Goal: Transaction & Acquisition: Purchase product/service

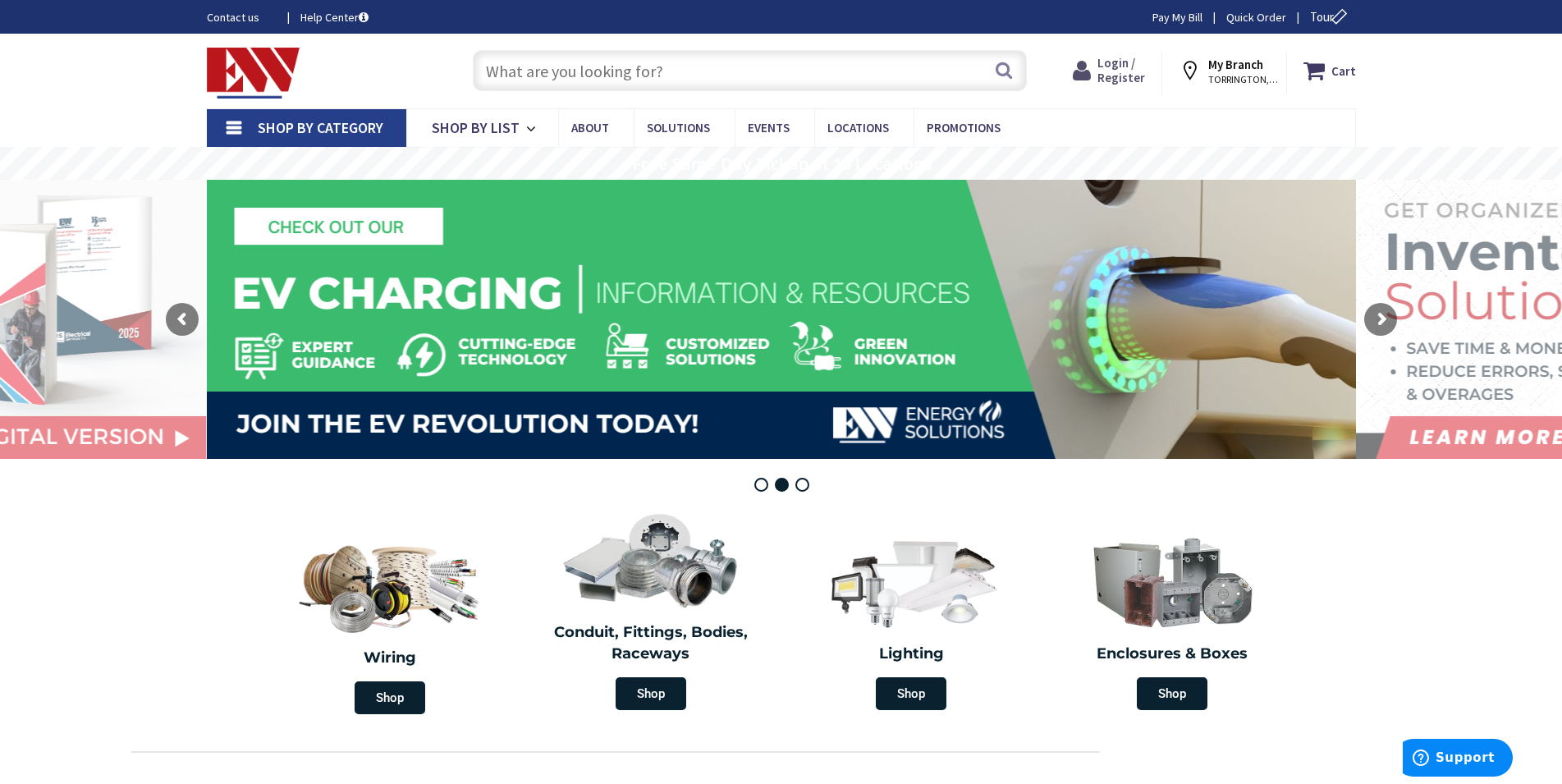
click at [1133, 73] on span "Login / Register" at bounding box center [1121, 70] width 48 height 30
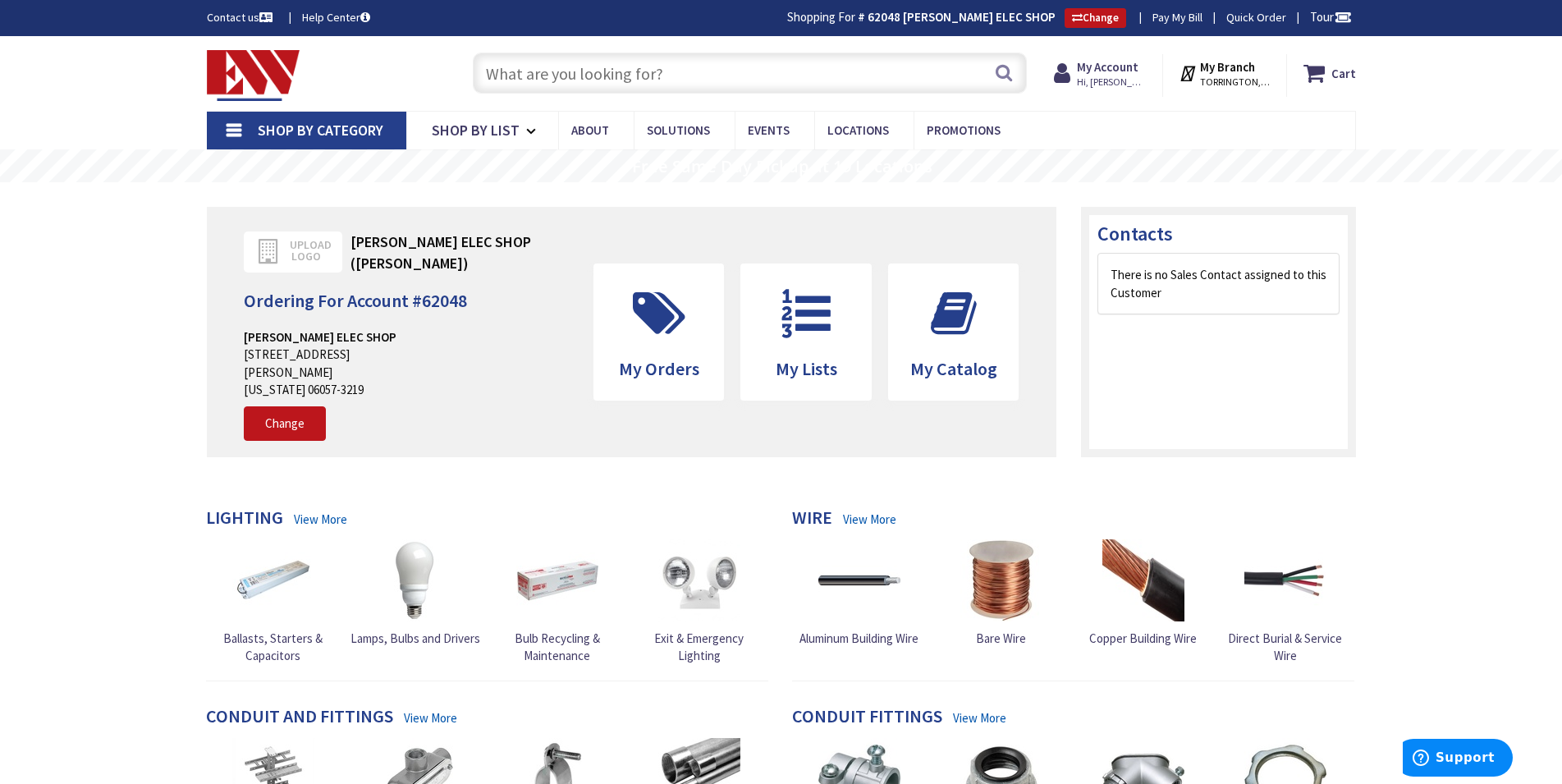
click at [681, 81] on input "text" at bounding box center [750, 73] width 554 height 41
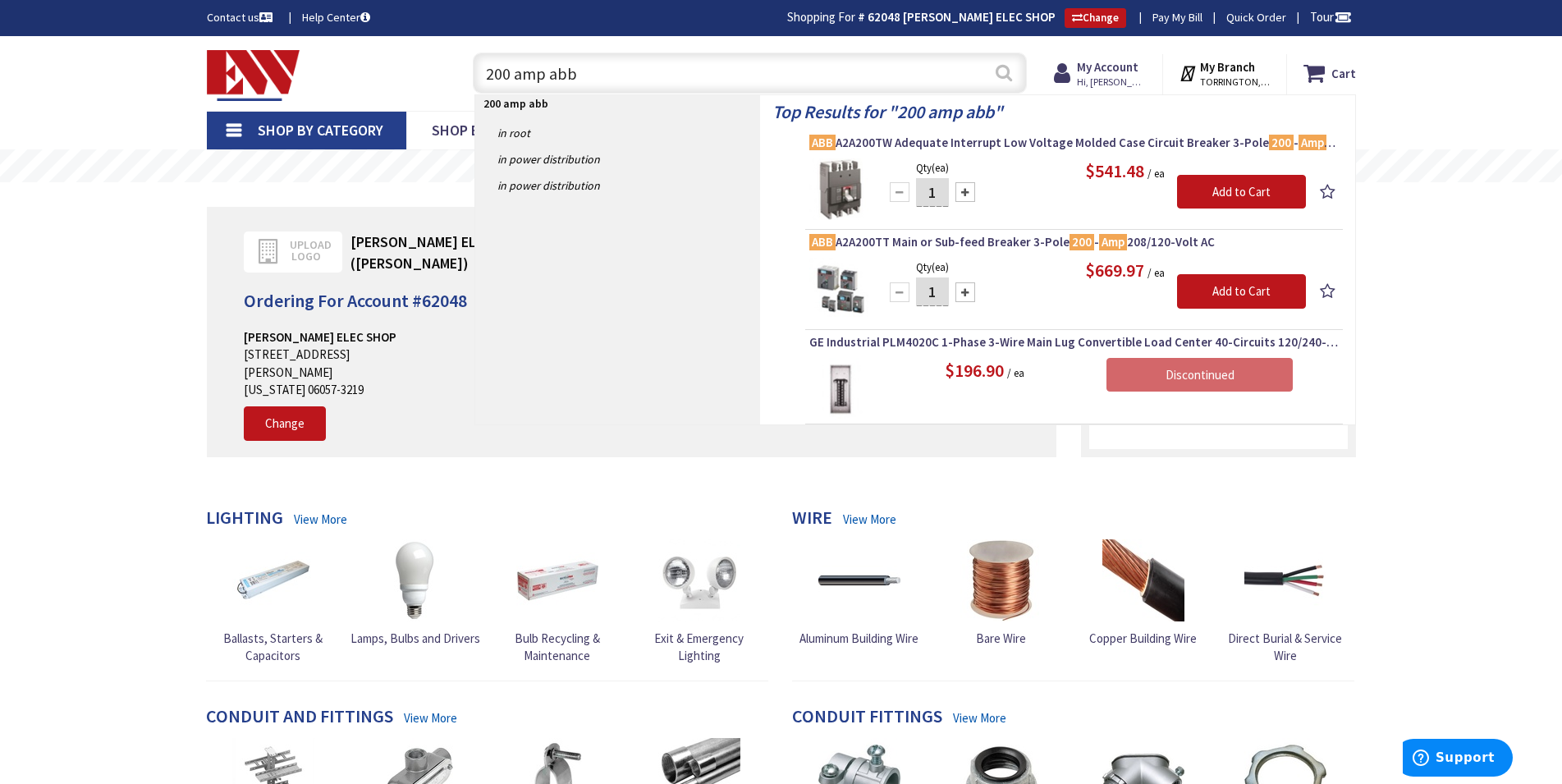
type input "200 amp abb"
click at [1001, 74] on button "Search" at bounding box center [1004, 73] width 22 height 37
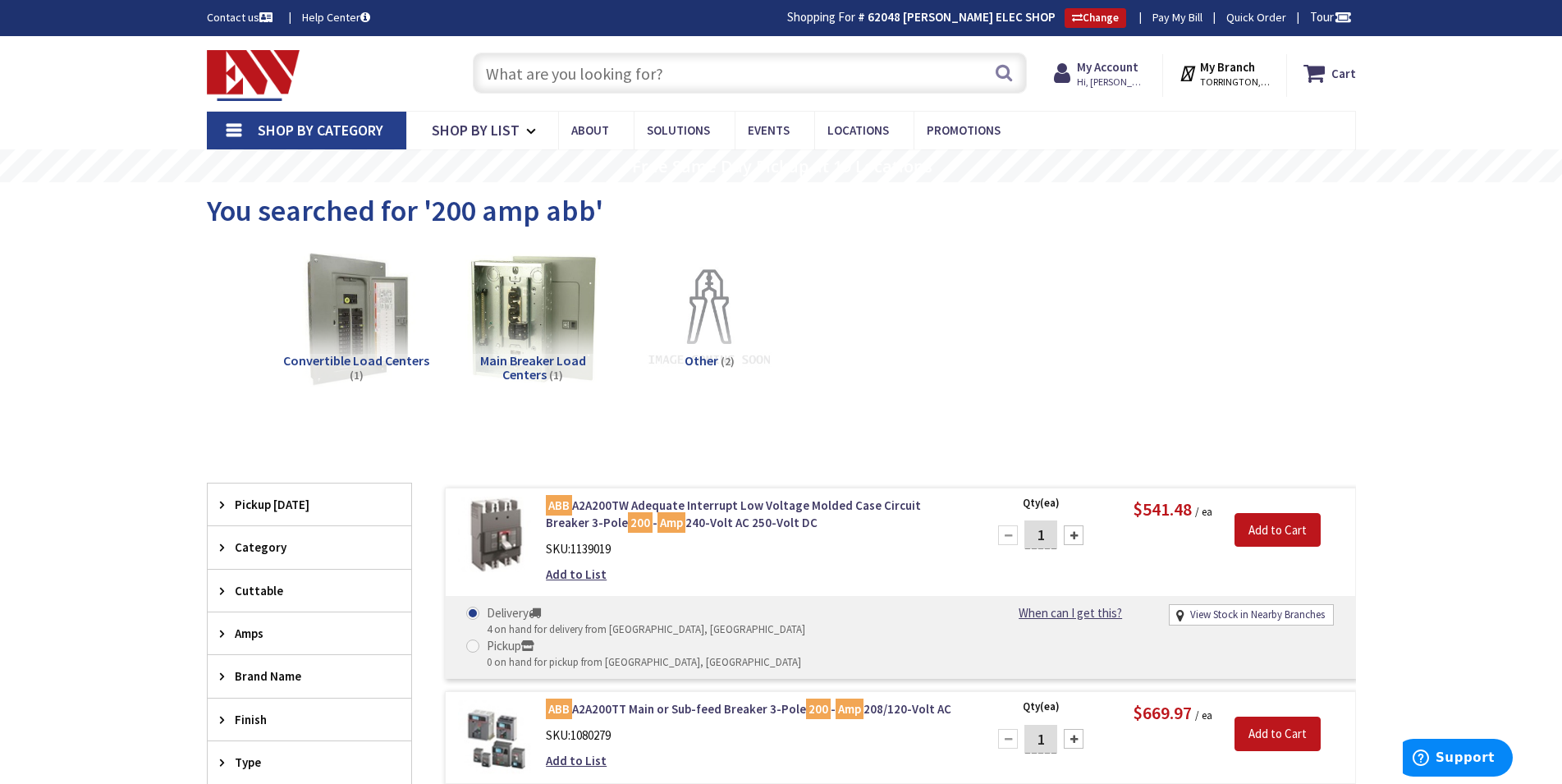
click at [643, 74] on input "text" at bounding box center [750, 73] width 554 height 41
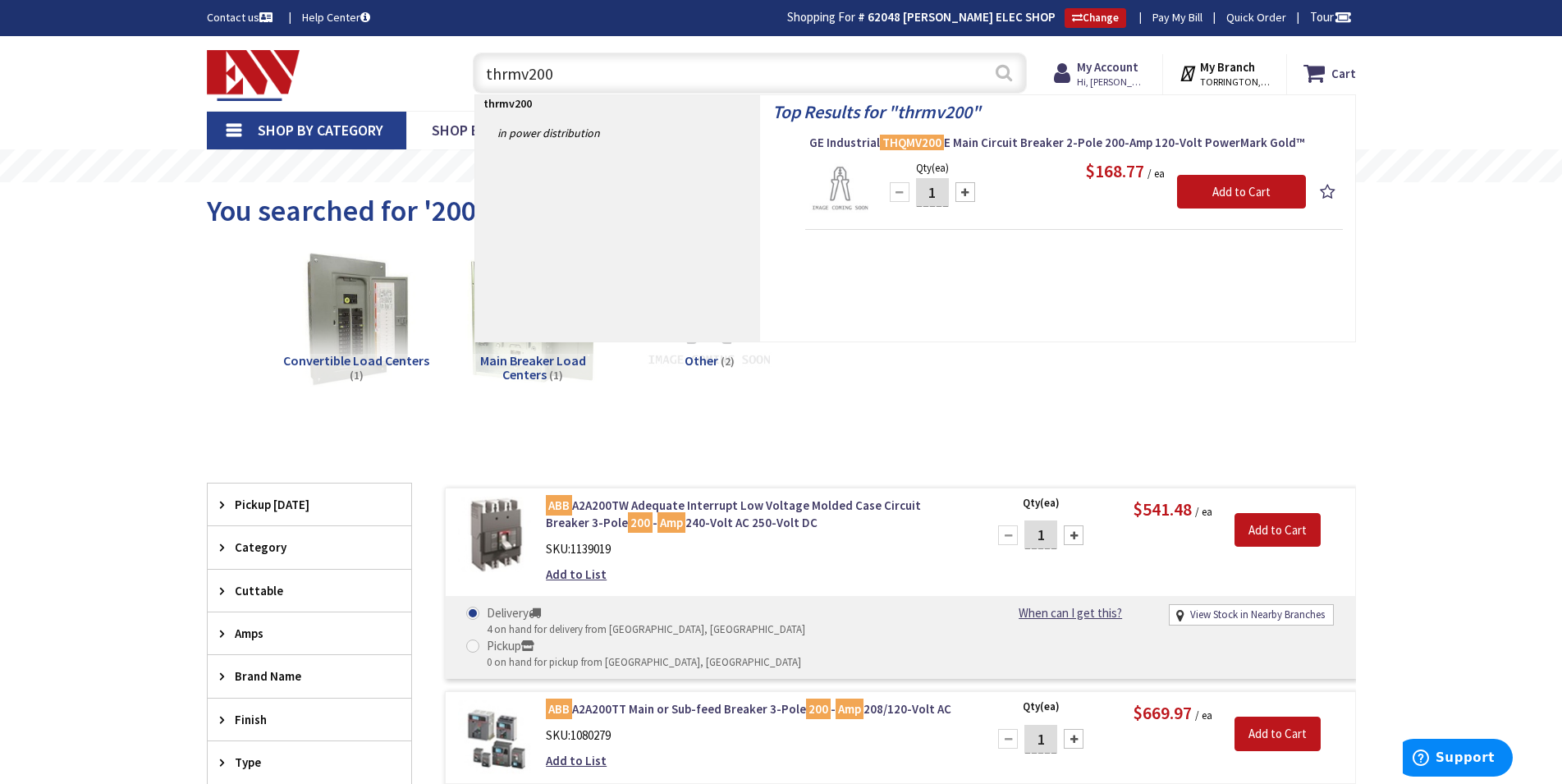
type input "thrmv200"
click at [1010, 69] on button "Search" at bounding box center [1004, 73] width 22 height 37
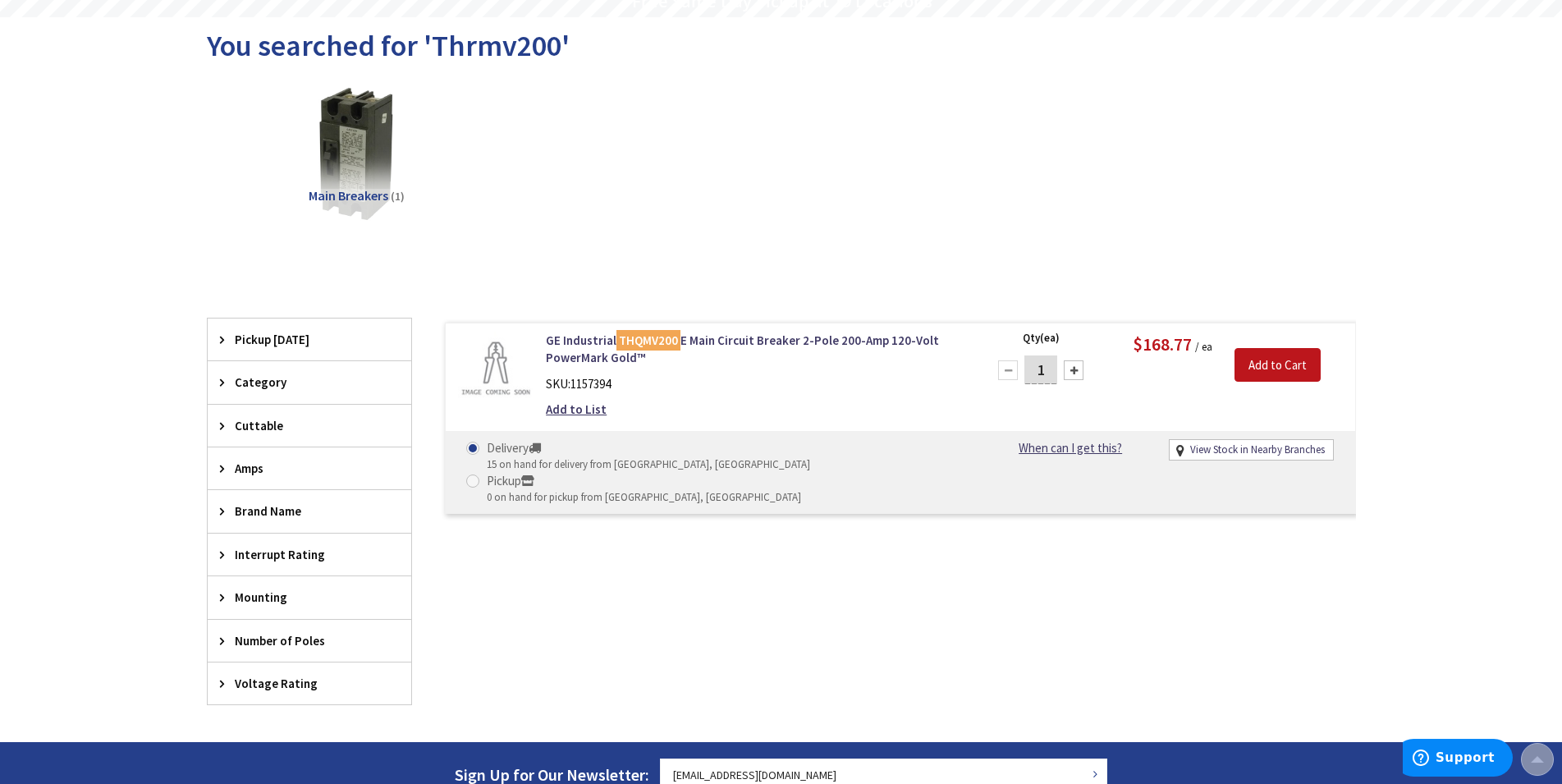
scroll to position [167, 0]
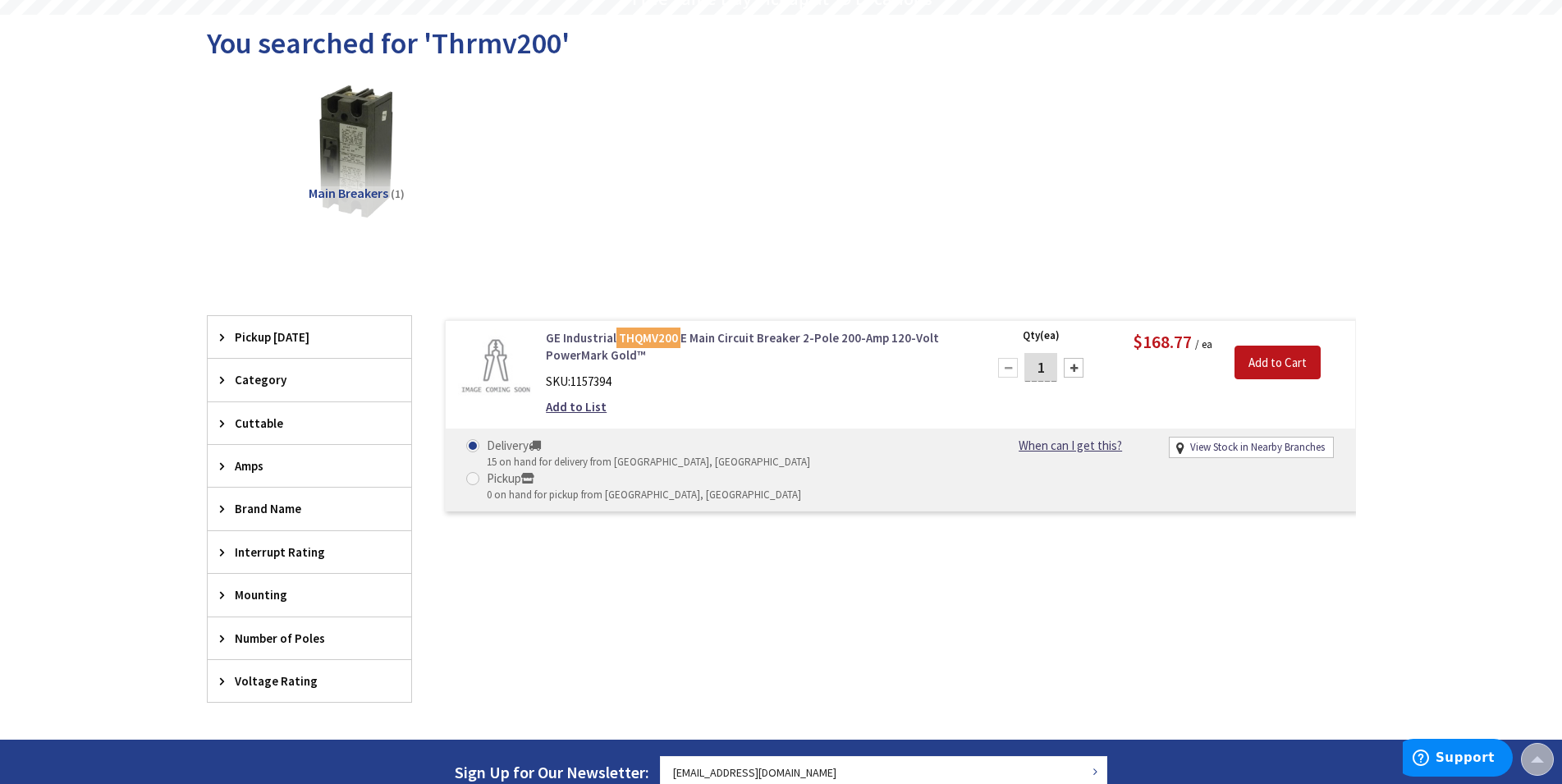
click at [630, 335] on mark "THQMV200" at bounding box center [648, 338] width 64 height 21
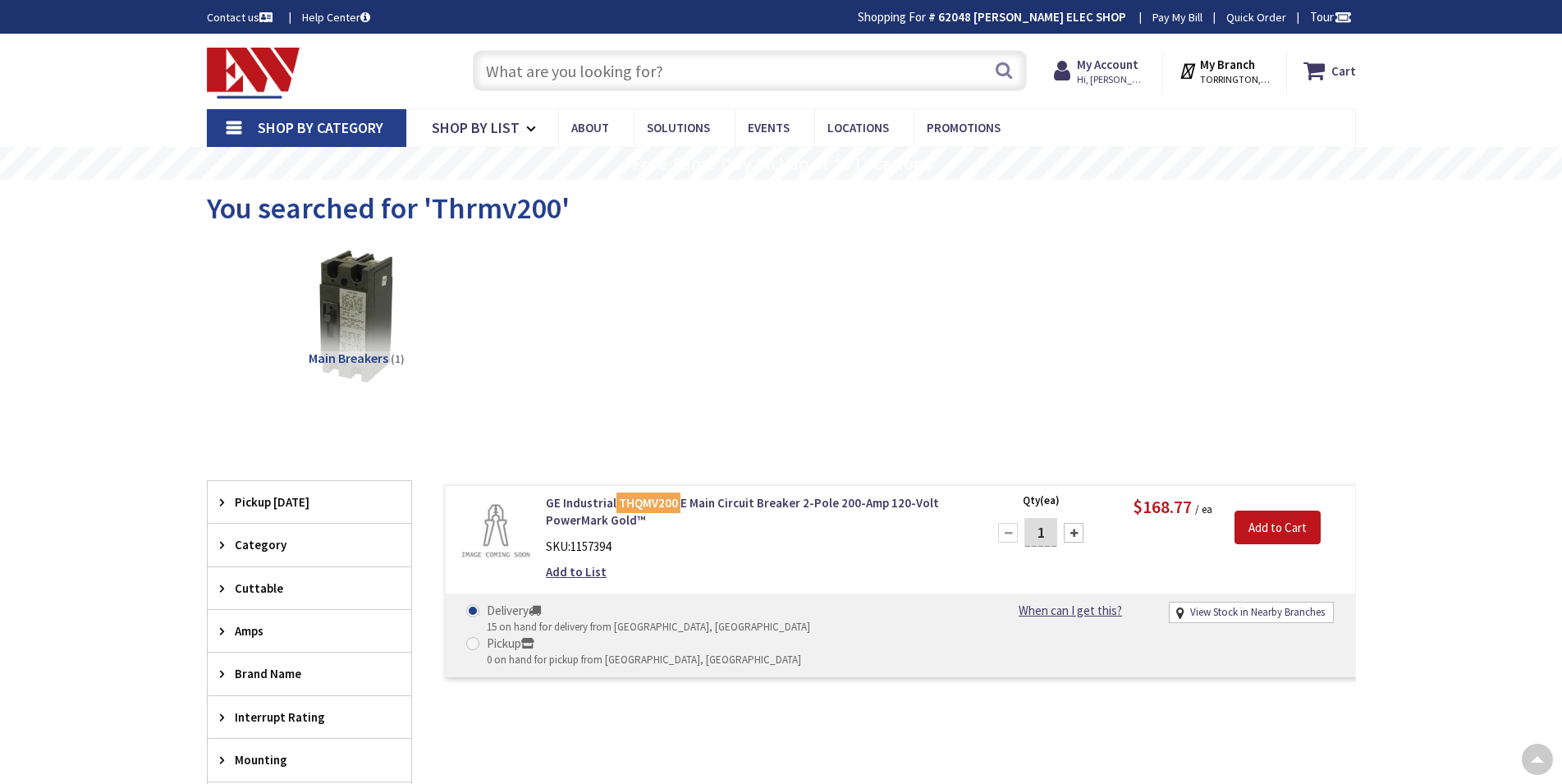
scroll to position [134, 0]
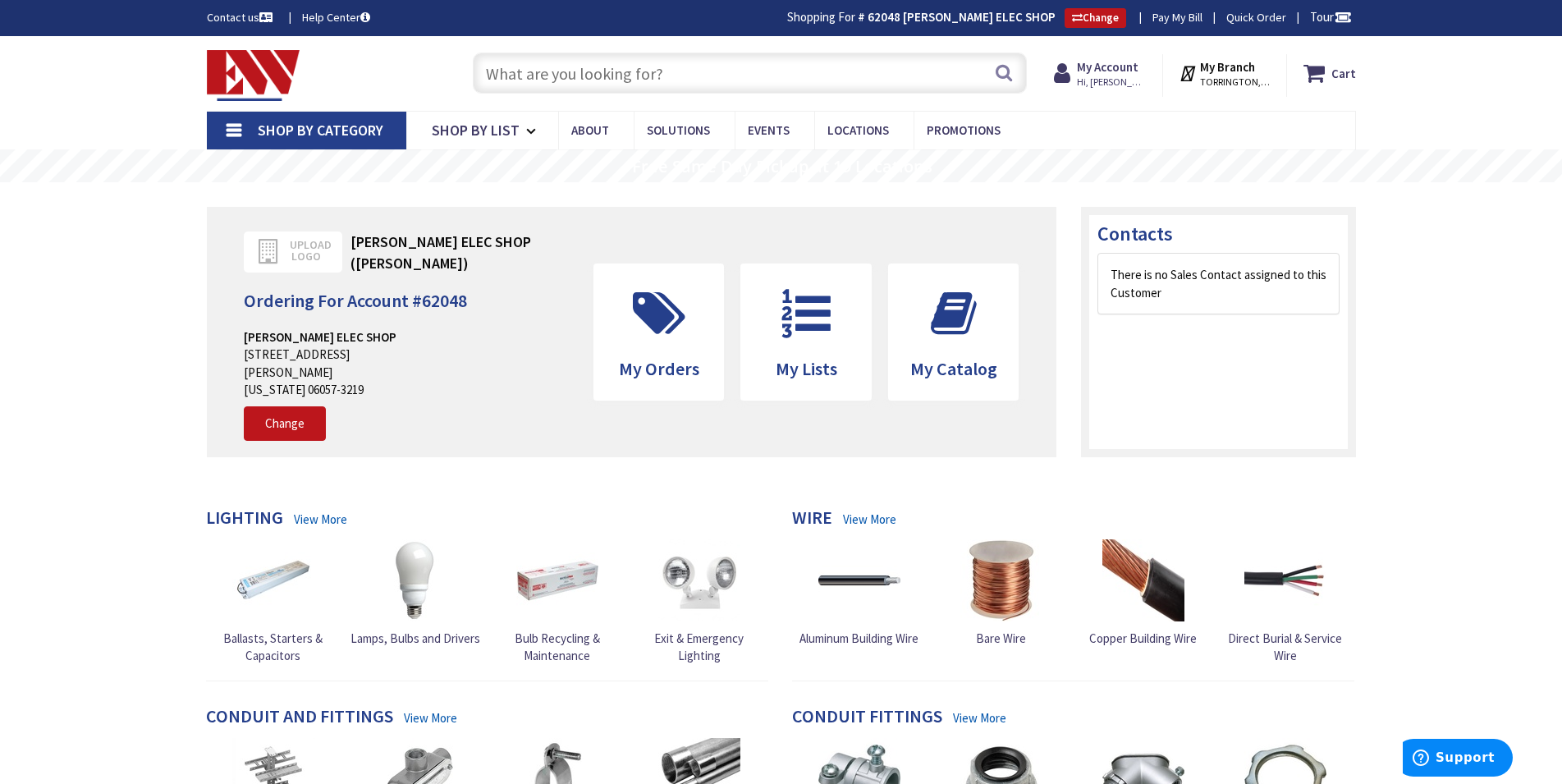
click at [519, 81] on input "text" at bounding box center [750, 73] width 554 height 41
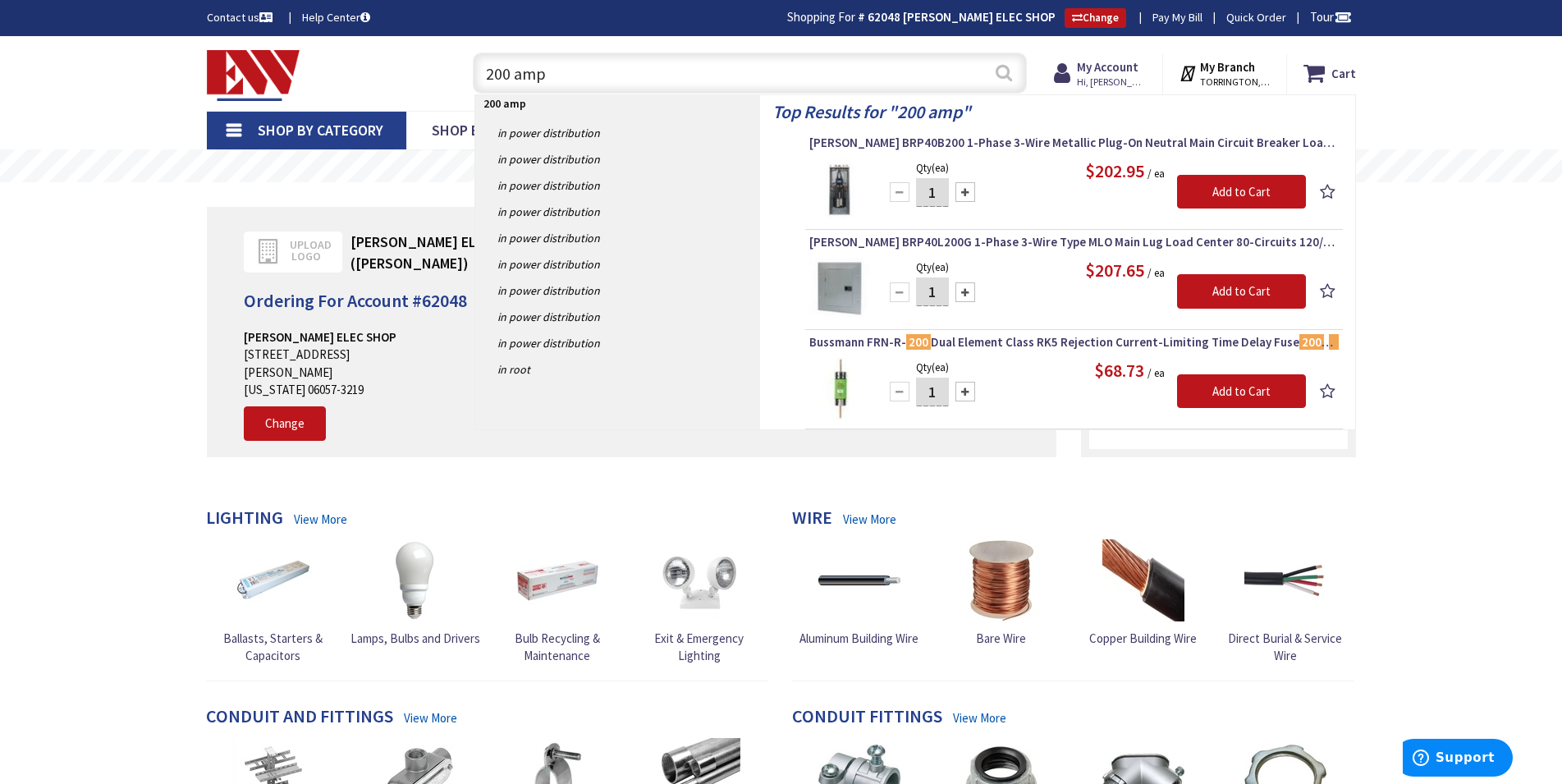
type input "200 amp"
click at [1000, 75] on button "Search" at bounding box center [1004, 73] width 22 height 37
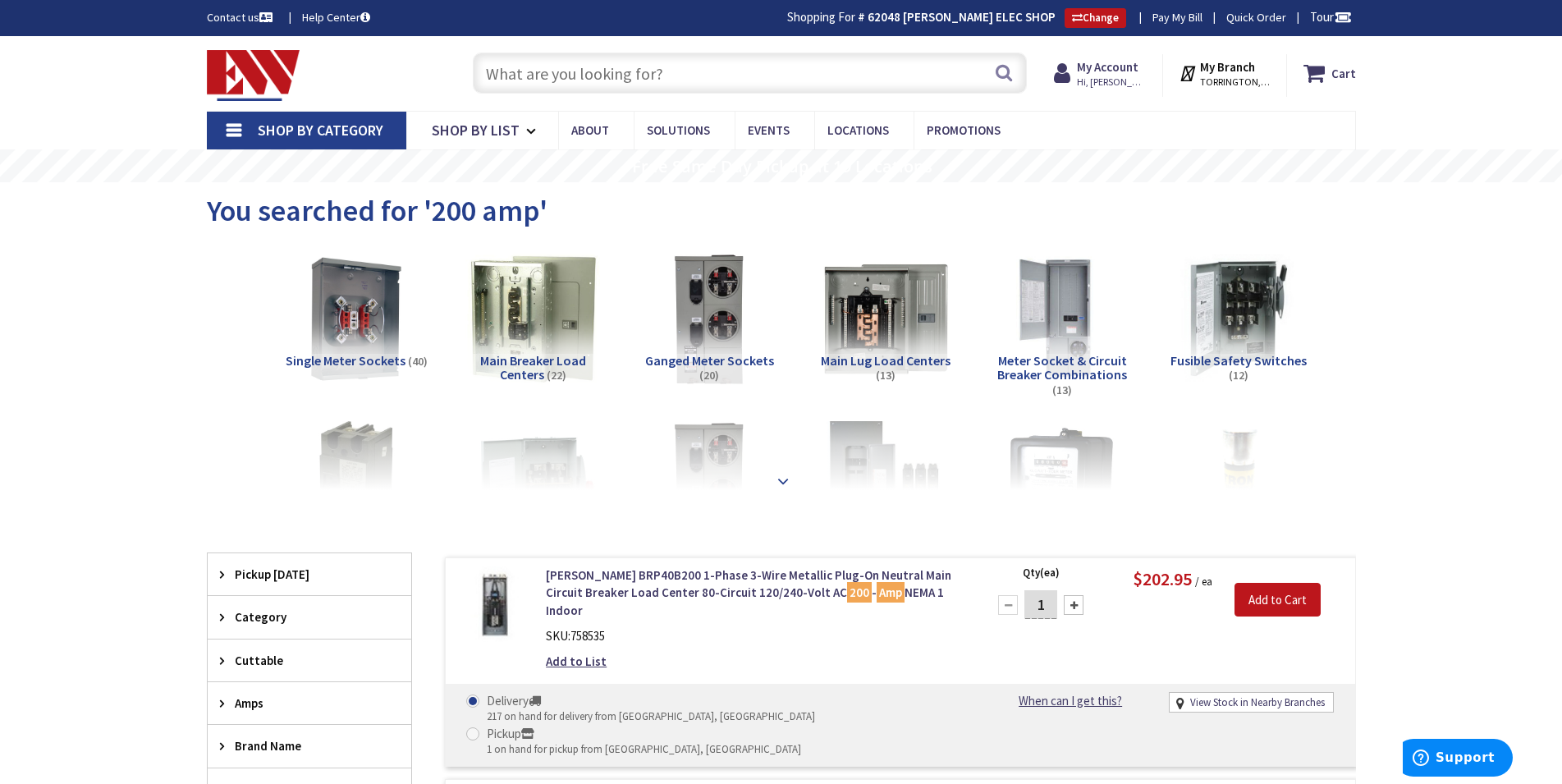
click at [785, 476] on strong at bounding box center [784, 481] width 20 height 18
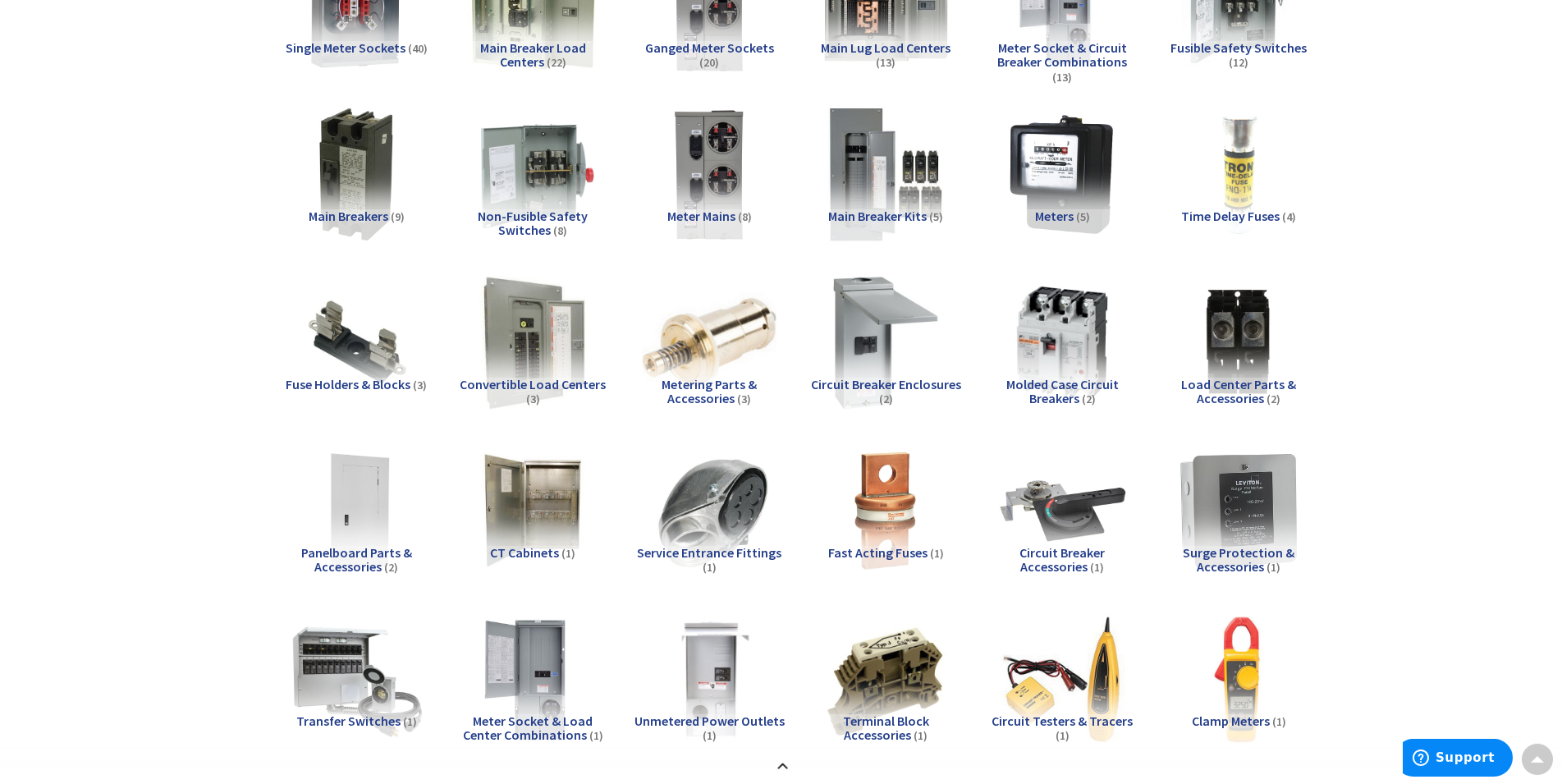
scroll to position [335, 0]
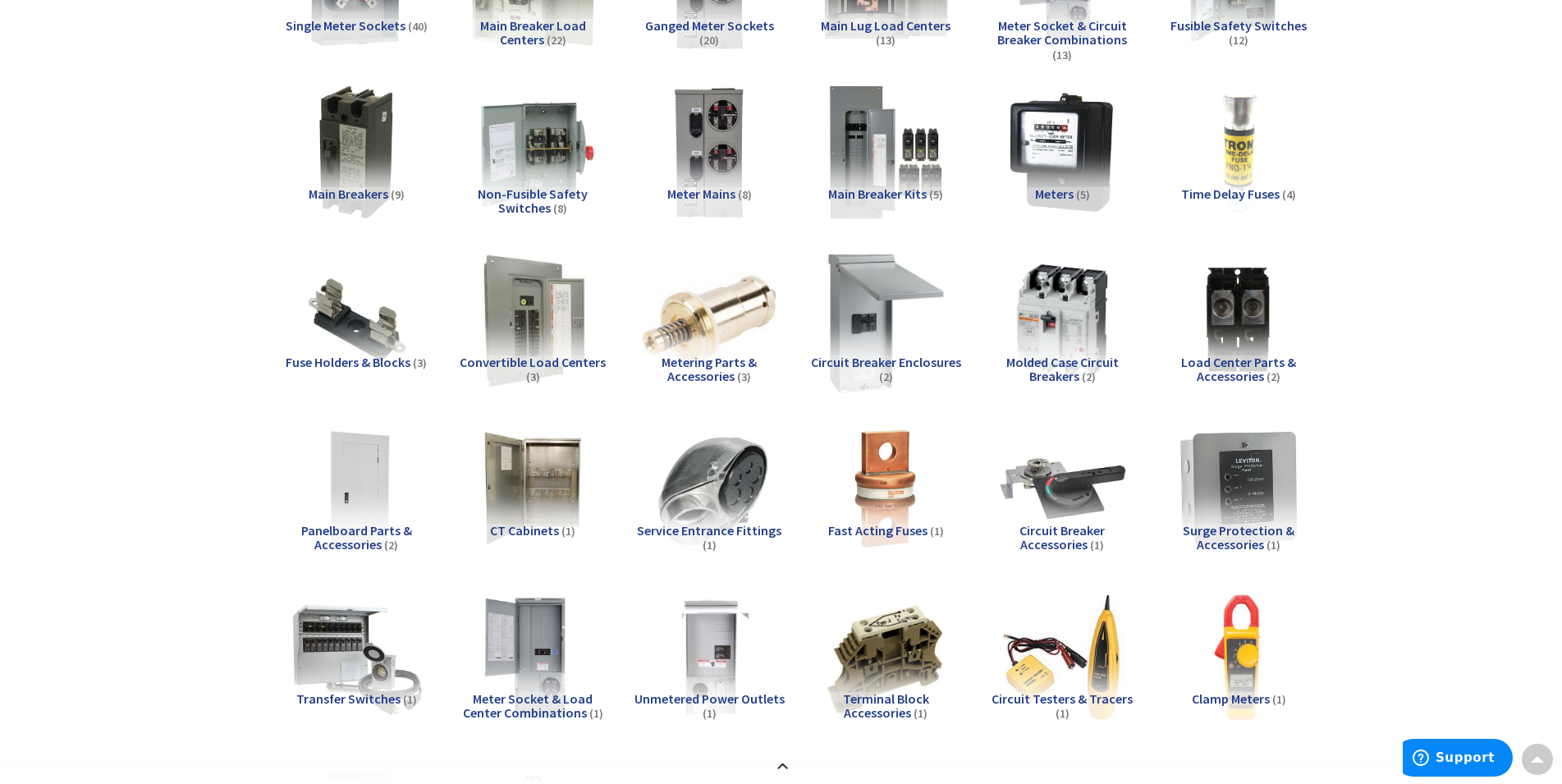
click at [845, 339] on img at bounding box center [886, 321] width 149 height 149
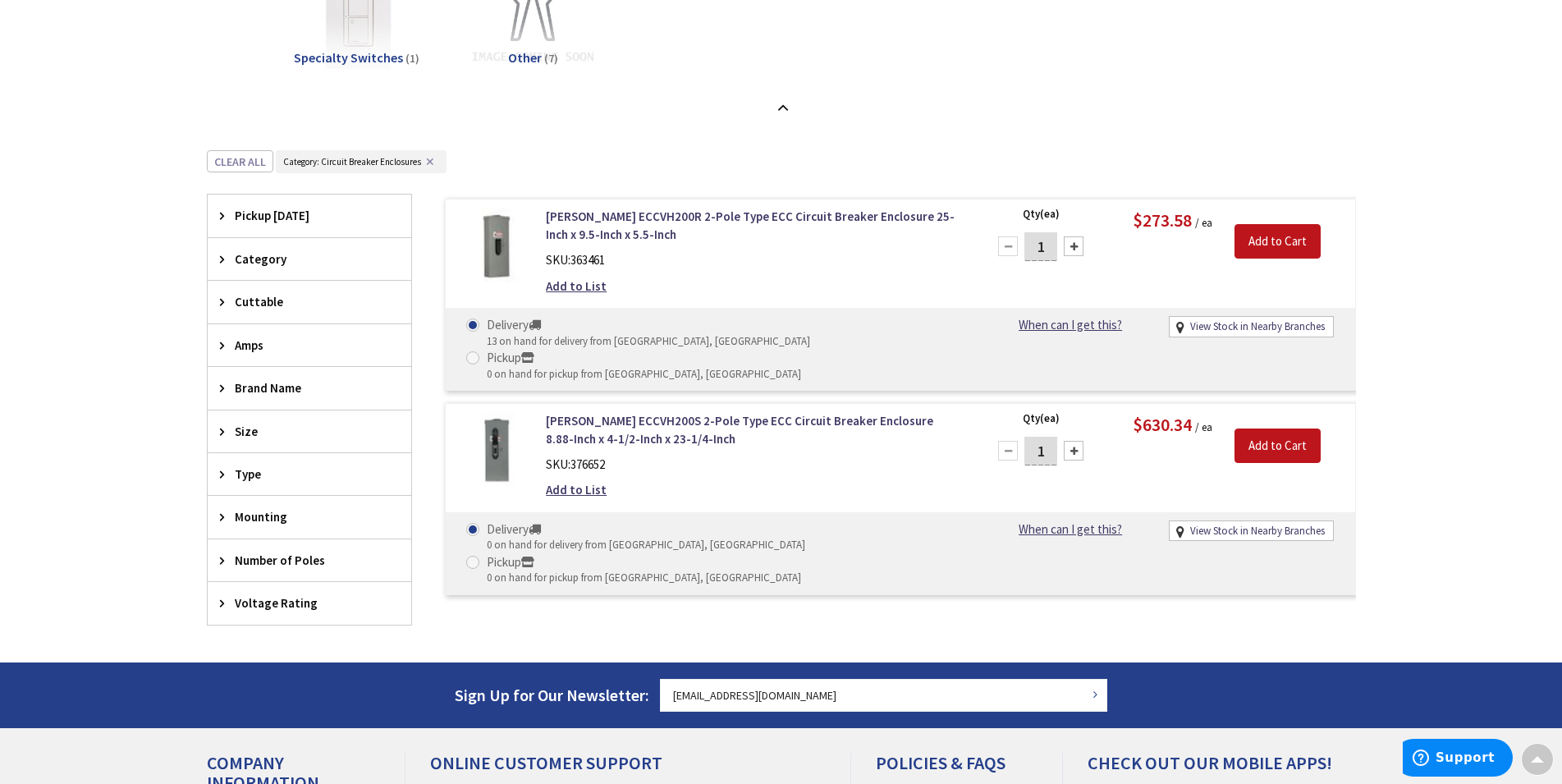
scroll to position [1127, 0]
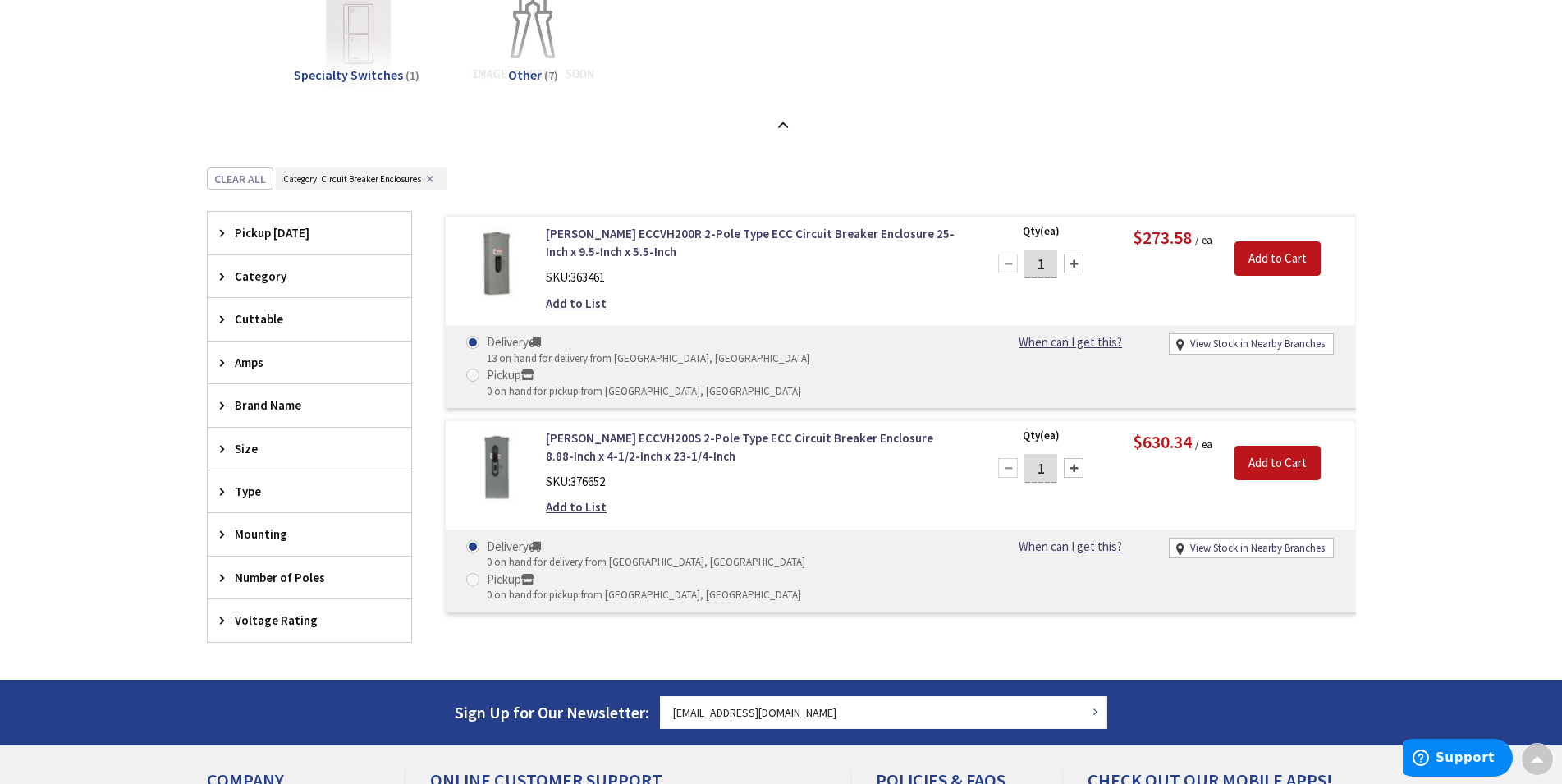
click at [503, 258] on img at bounding box center [496, 262] width 76 height 76
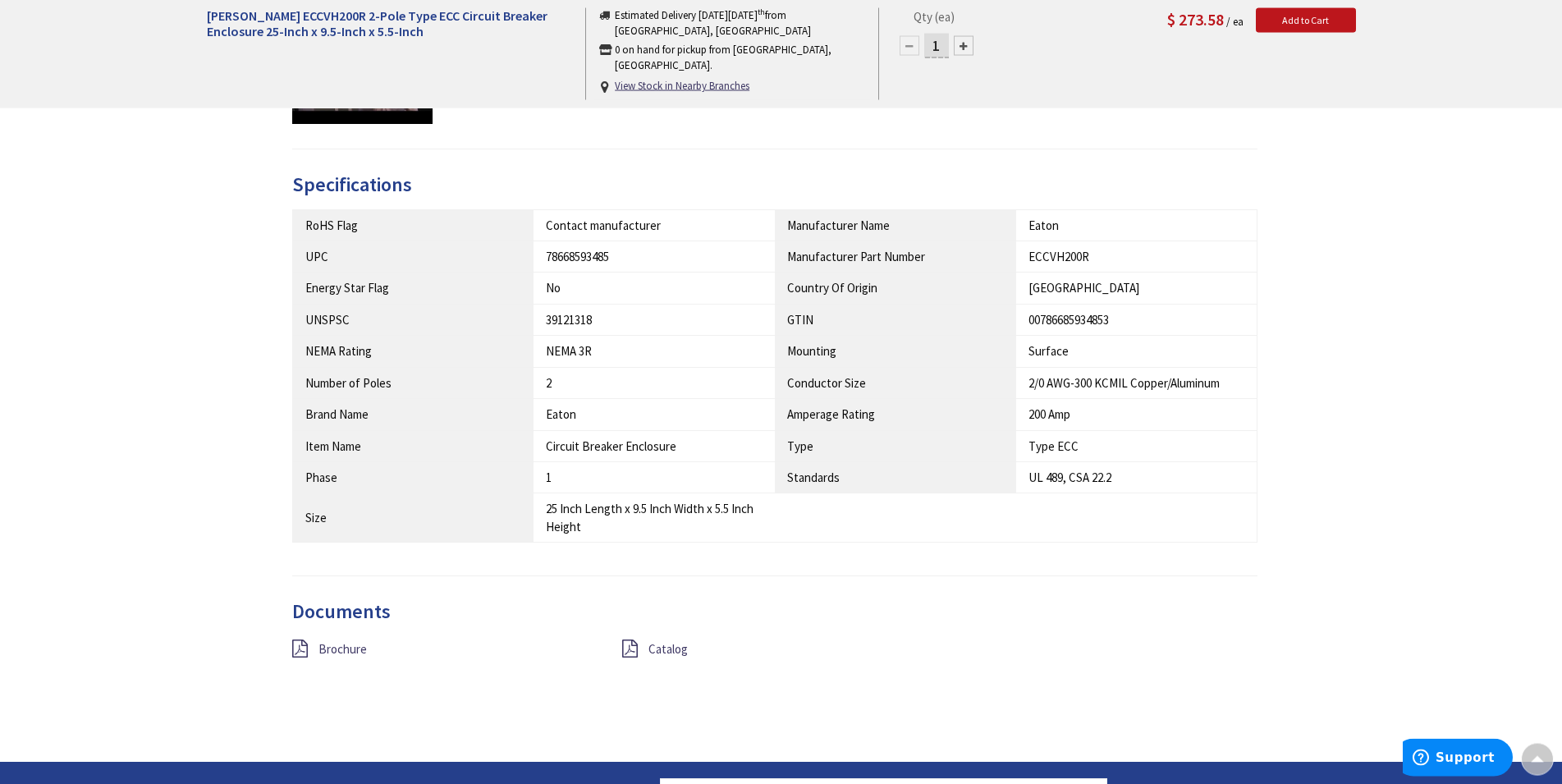
scroll to position [921, 0]
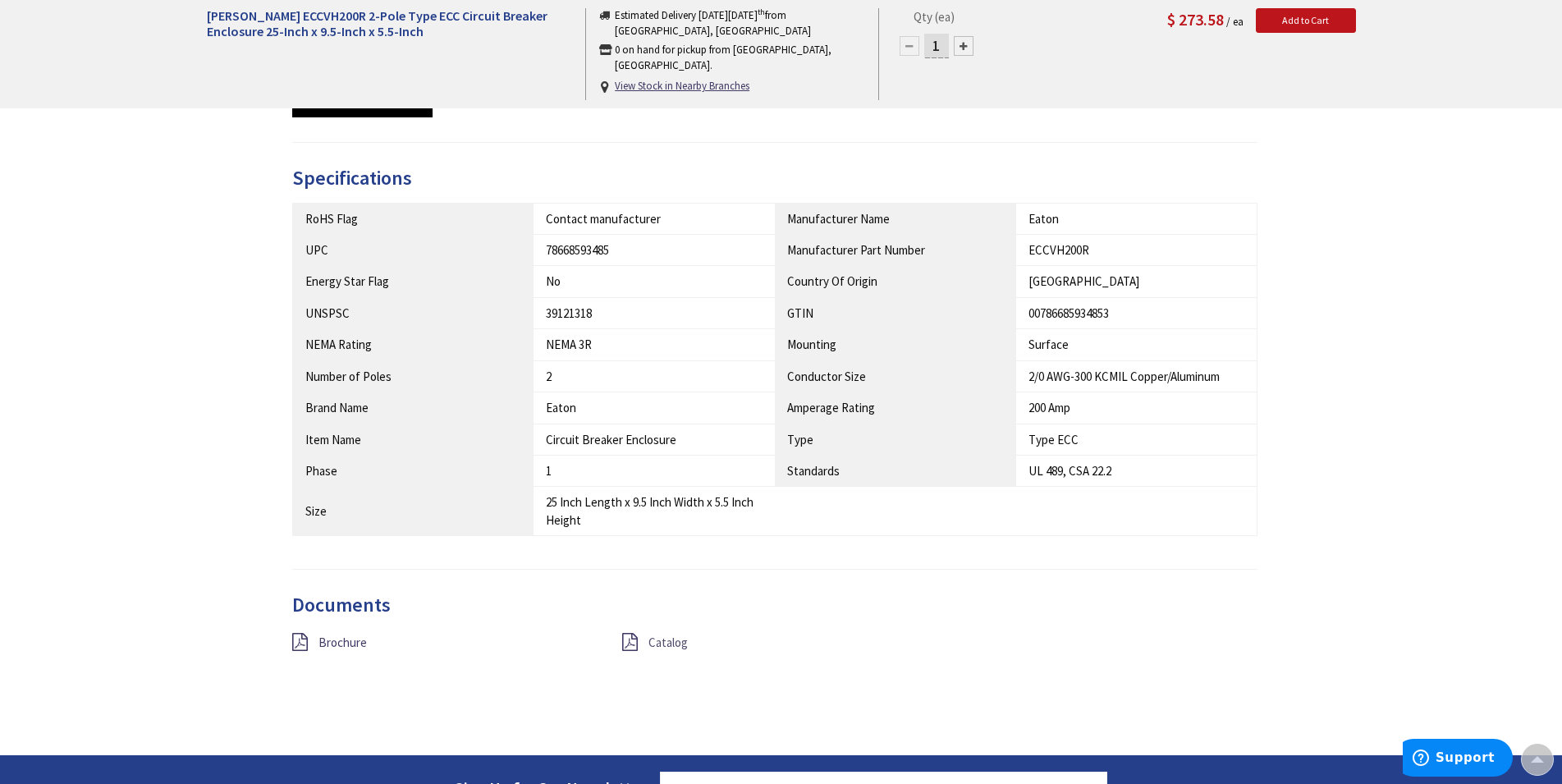
click at [662, 645] on span "Catalog" at bounding box center [668, 642] width 39 height 16
click at [341, 640] on span "Brochure" at bounding box center [343, 642] width 48 height 16
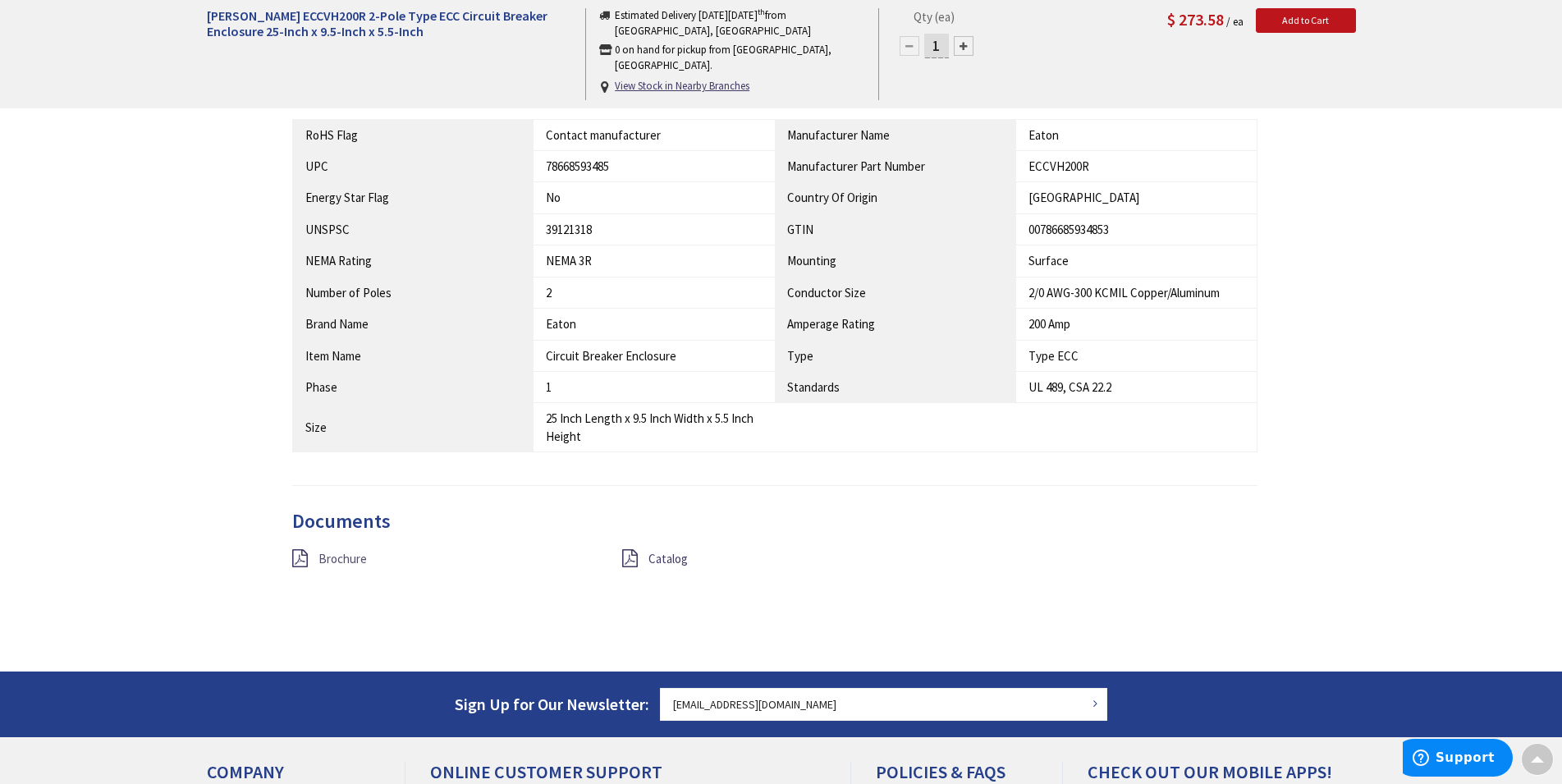
click at [347, 558] on span "Brochure" at bounding box center [343, 558] width 48 height 16
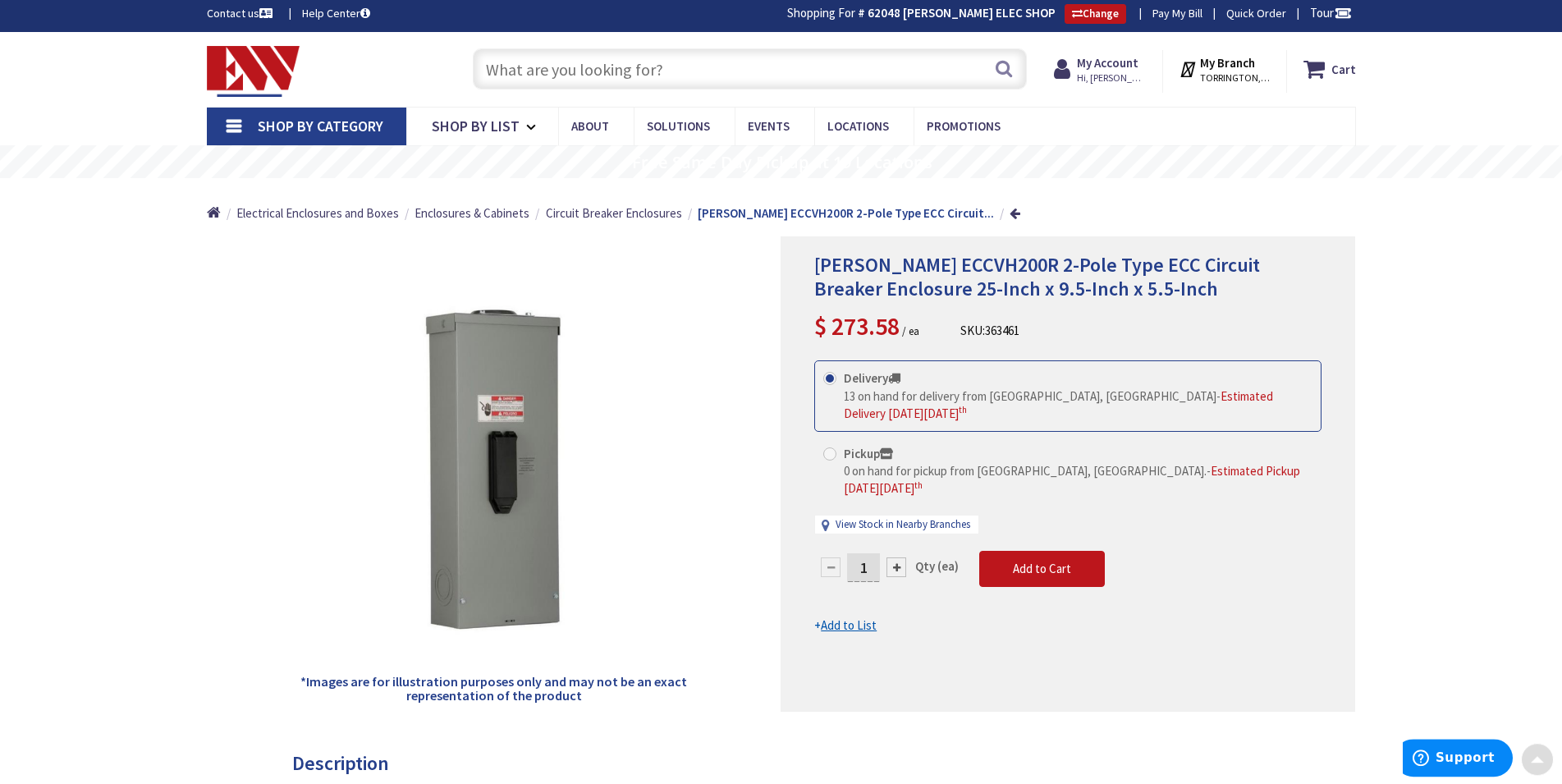
scroll to position [0, 0]
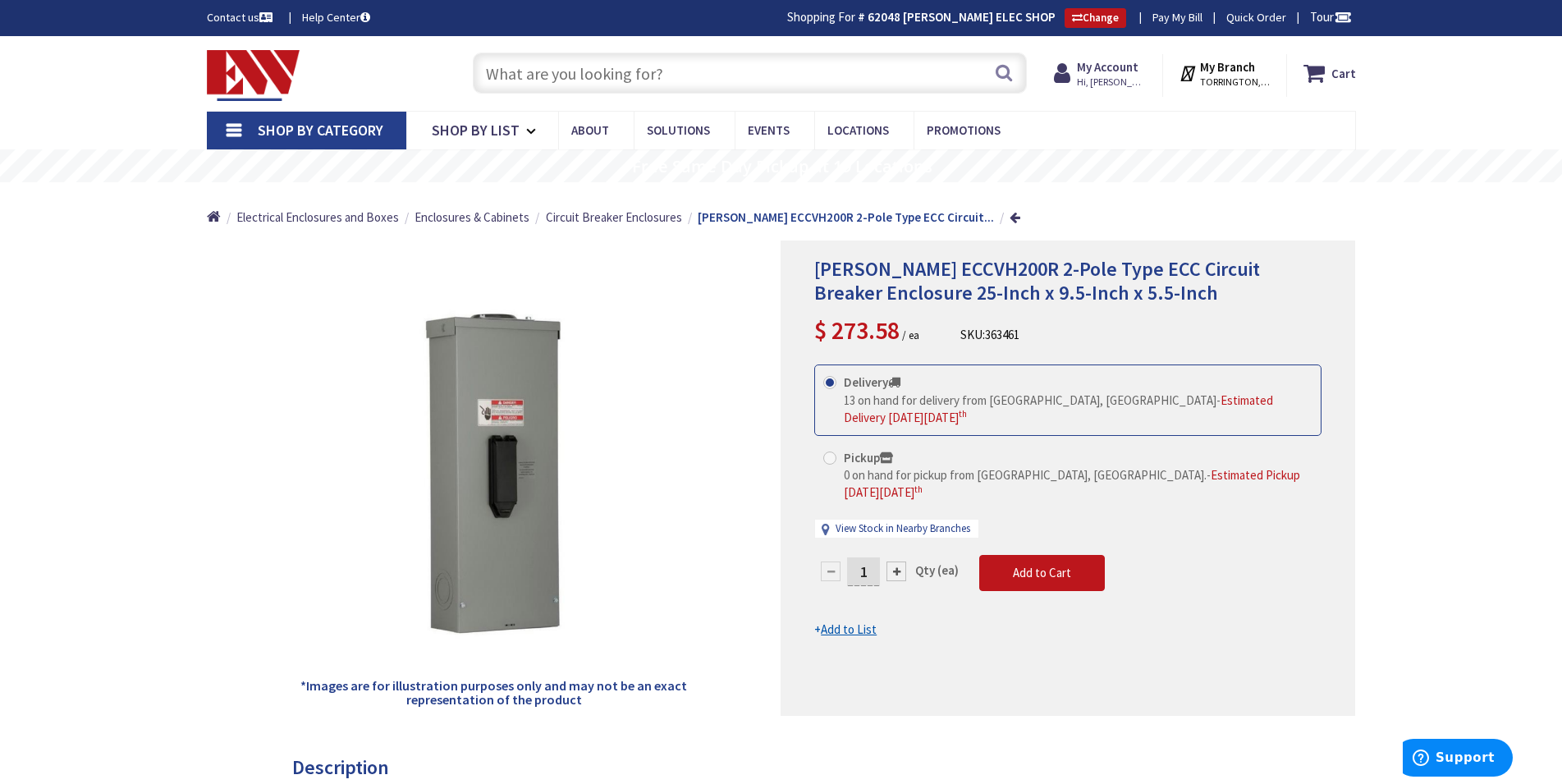
click at [660, 73] on input "text" at bounding box center [750, 73] width 554 height 41
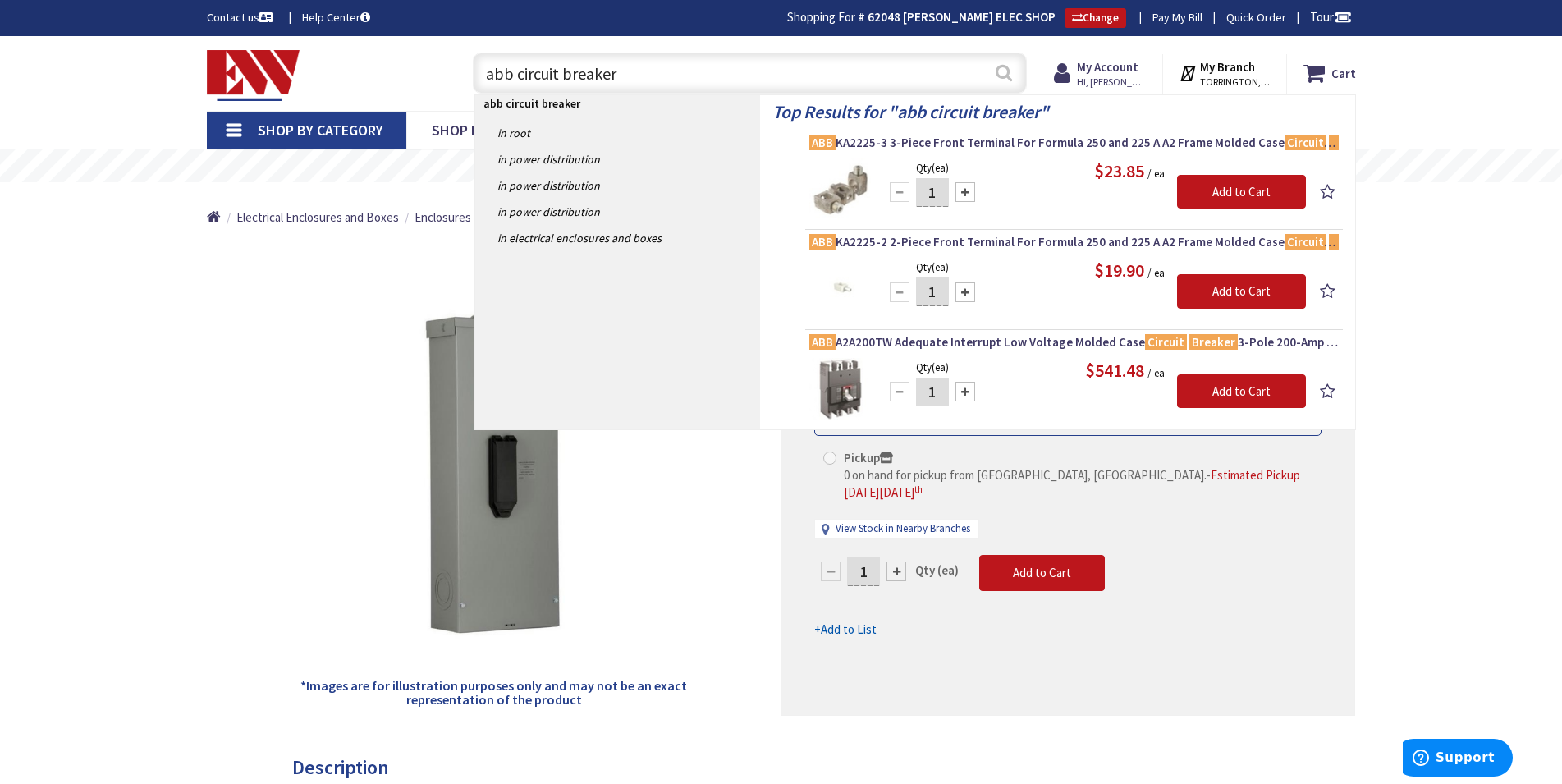
type input "abb circuit breaker"
click at [1001, 73] on button "Search" at bounding box center [1004, 73] width 22 height 37
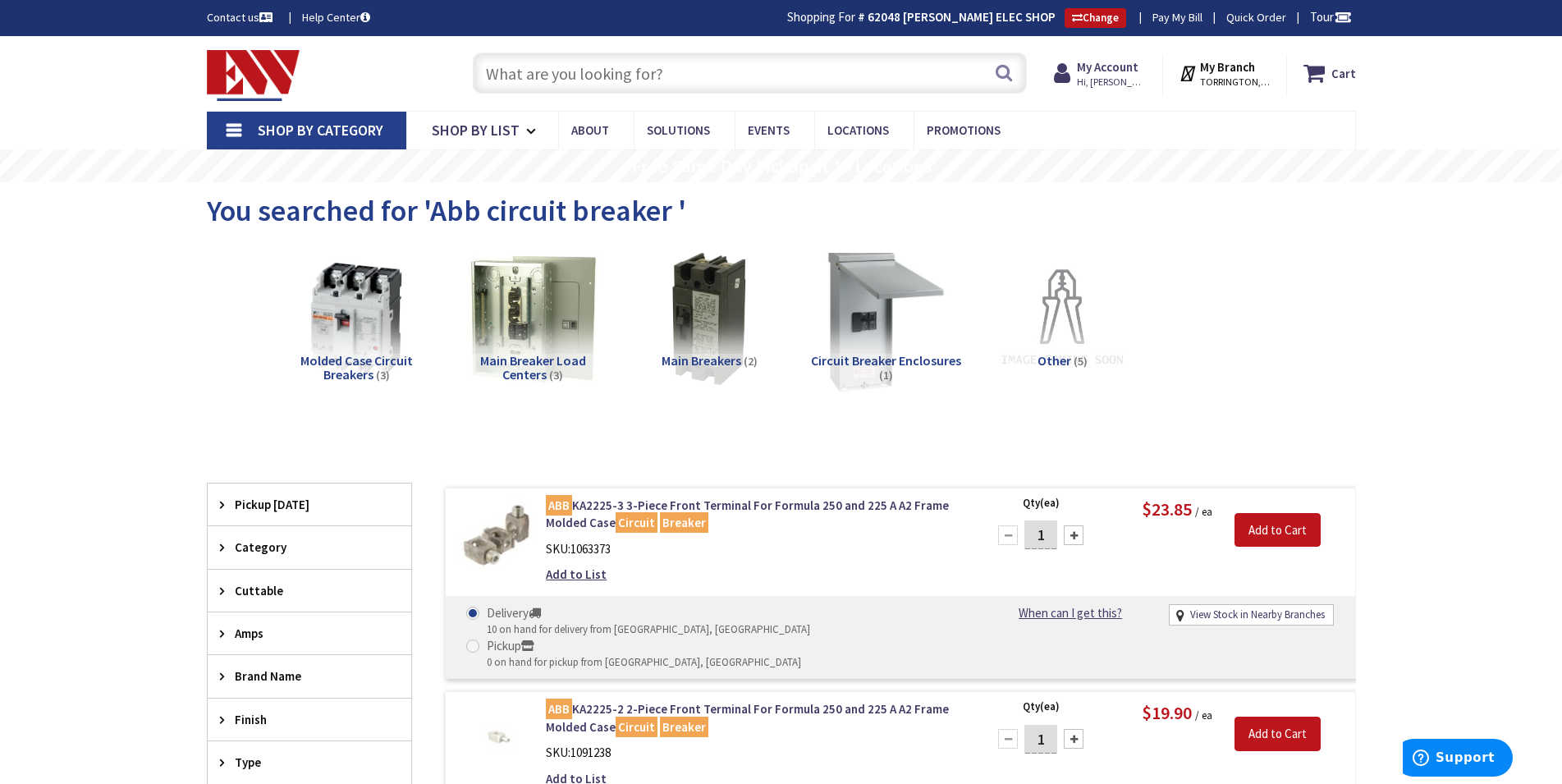
click at [884, 337] on img at bounding box center [886, 319] width 149 height 149
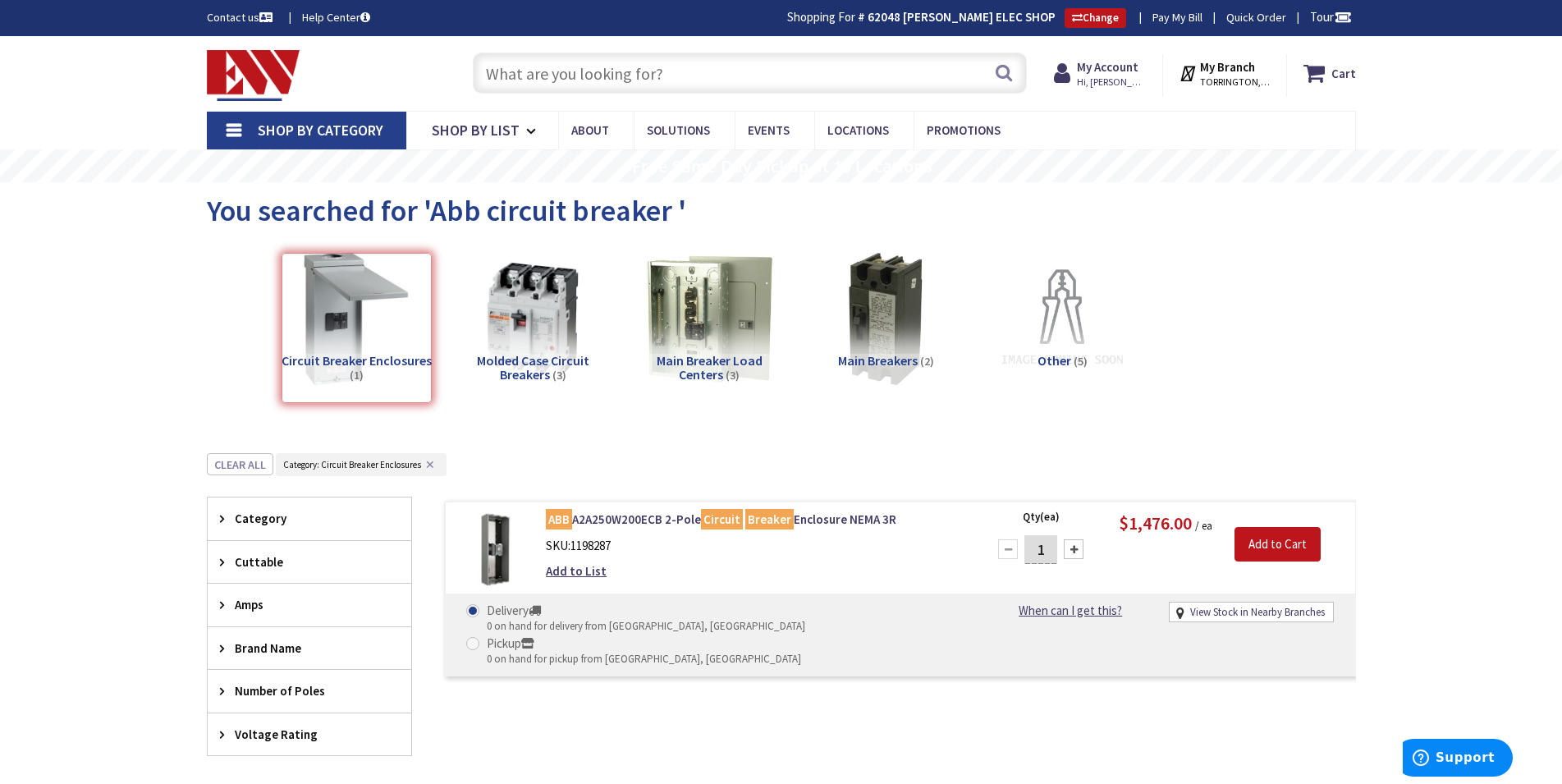
click at [679, 80] on input "text" at bounding box center [750, 73] width 554 height 41
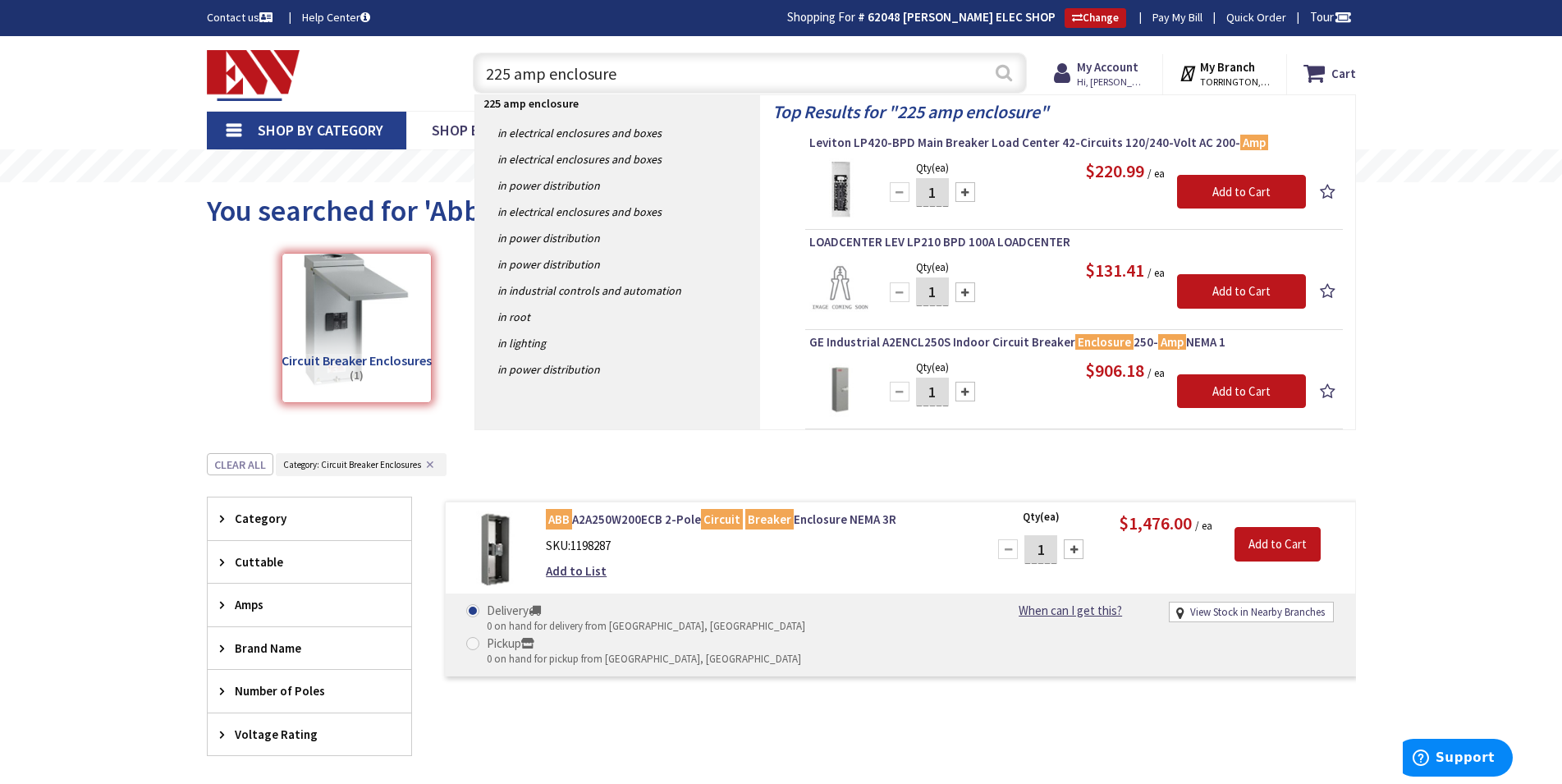
type input "225 amp enclosure"
click at [1004, 74] on button "Search" at bounding box center [1004, 73] width 22 height 37
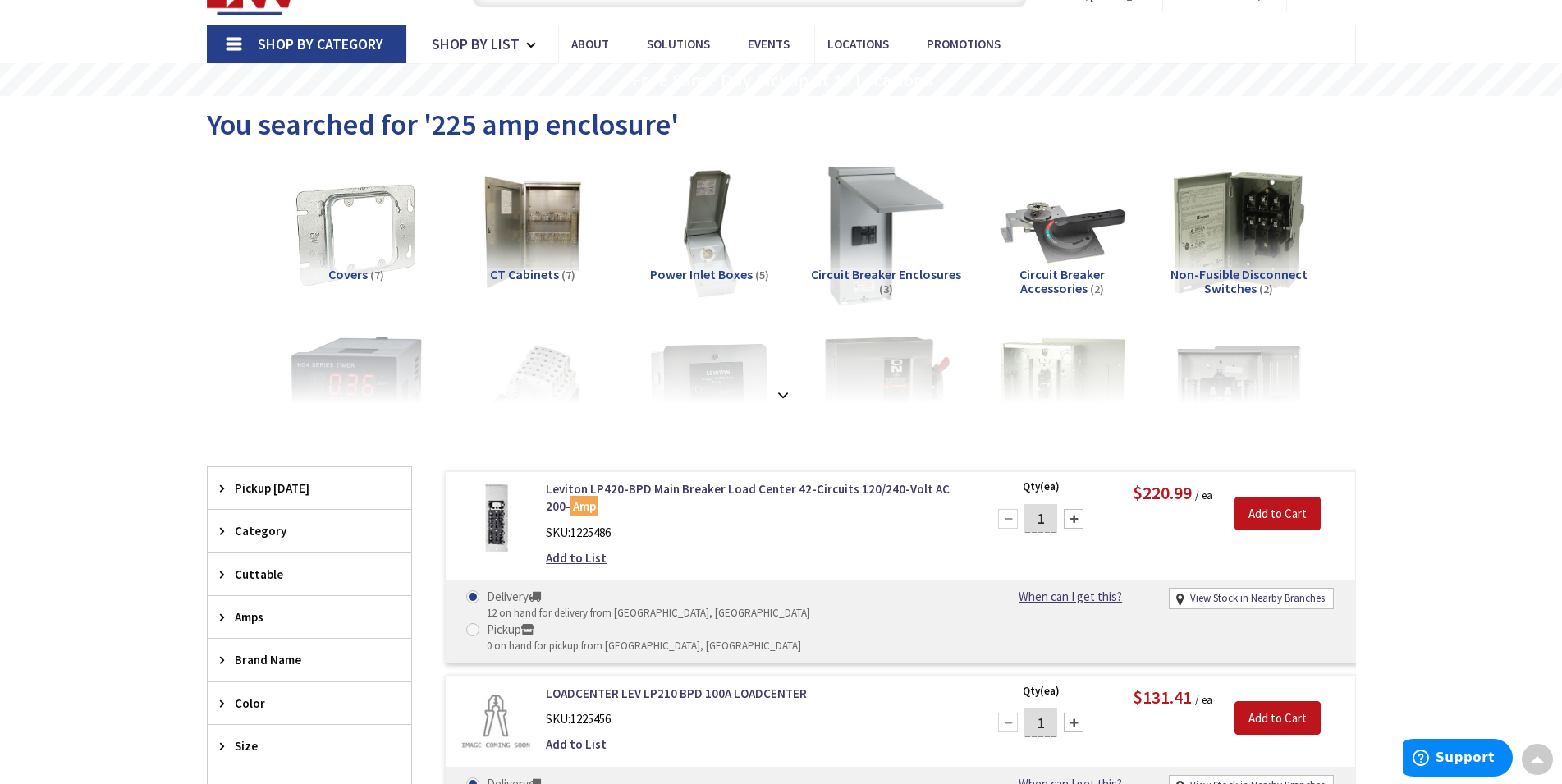
click at [870, 247] on img at bounding box center [886, 232] width 149 height 149
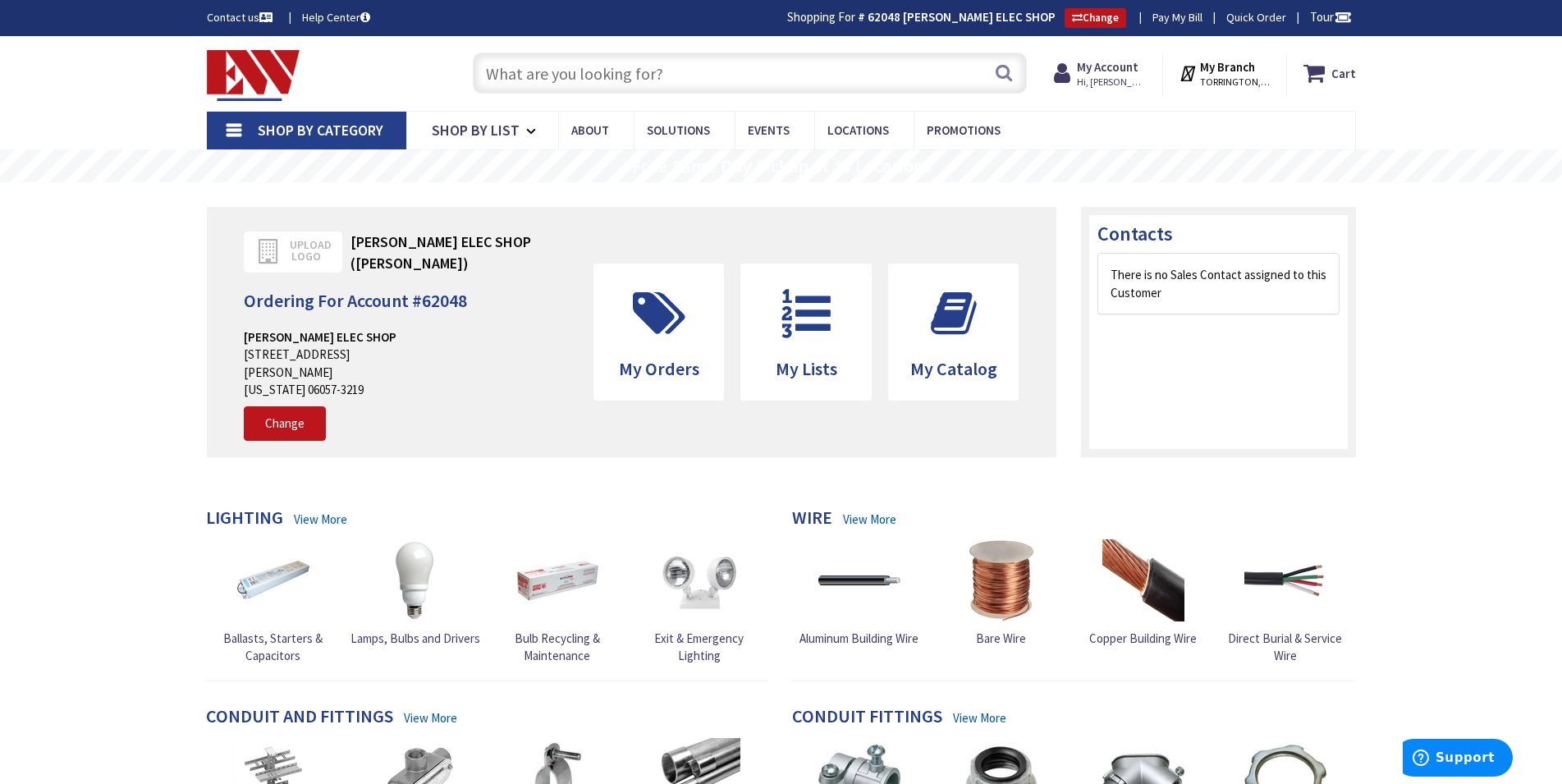
click at [676, 77] on input "text" at bounding box center [750, 73] width 554 height 41
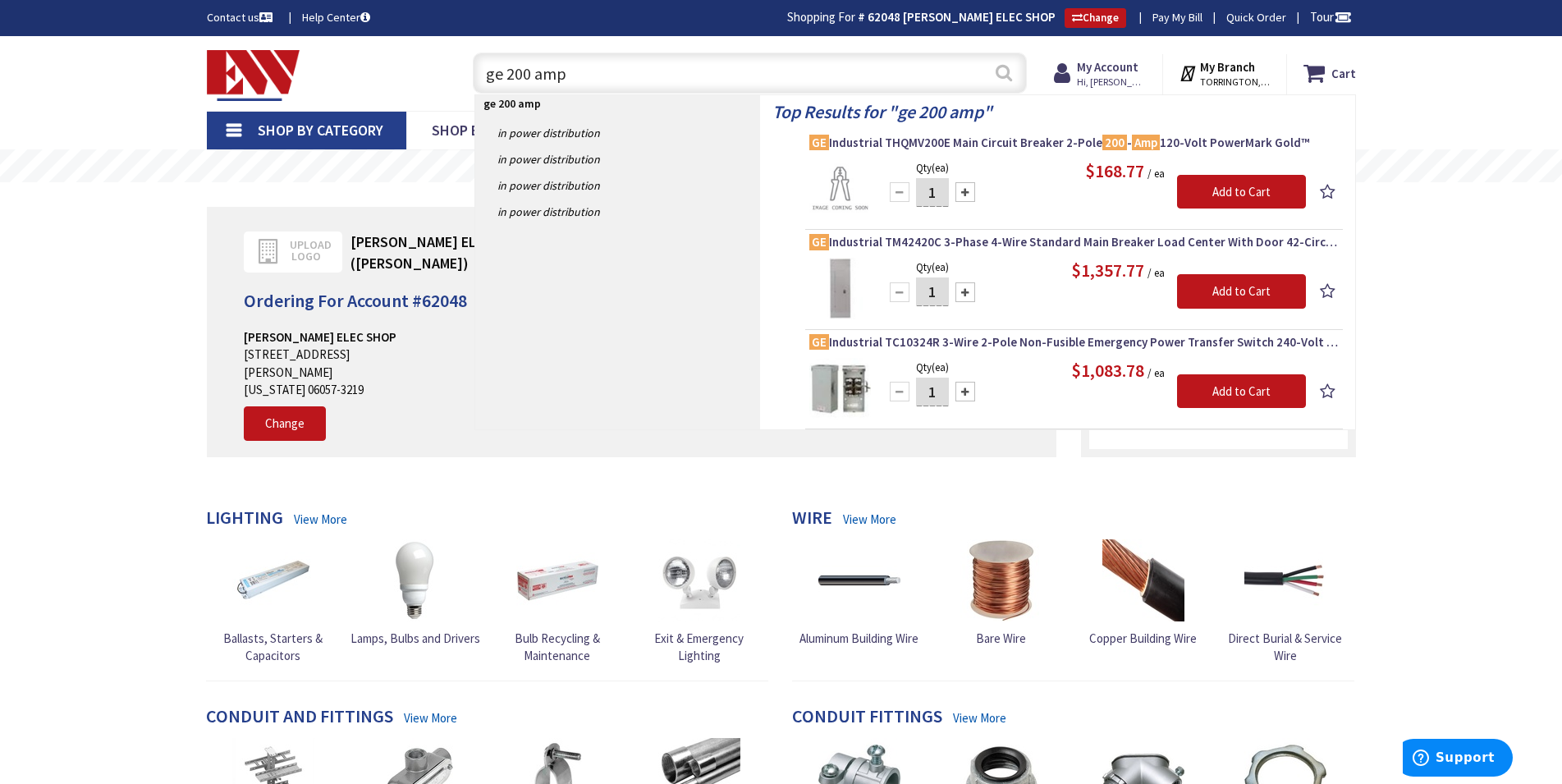
type input "ge 200 amp"
click at [1003, 72] on button "Search" at bounding box center [1004, 73] width 22 height 37
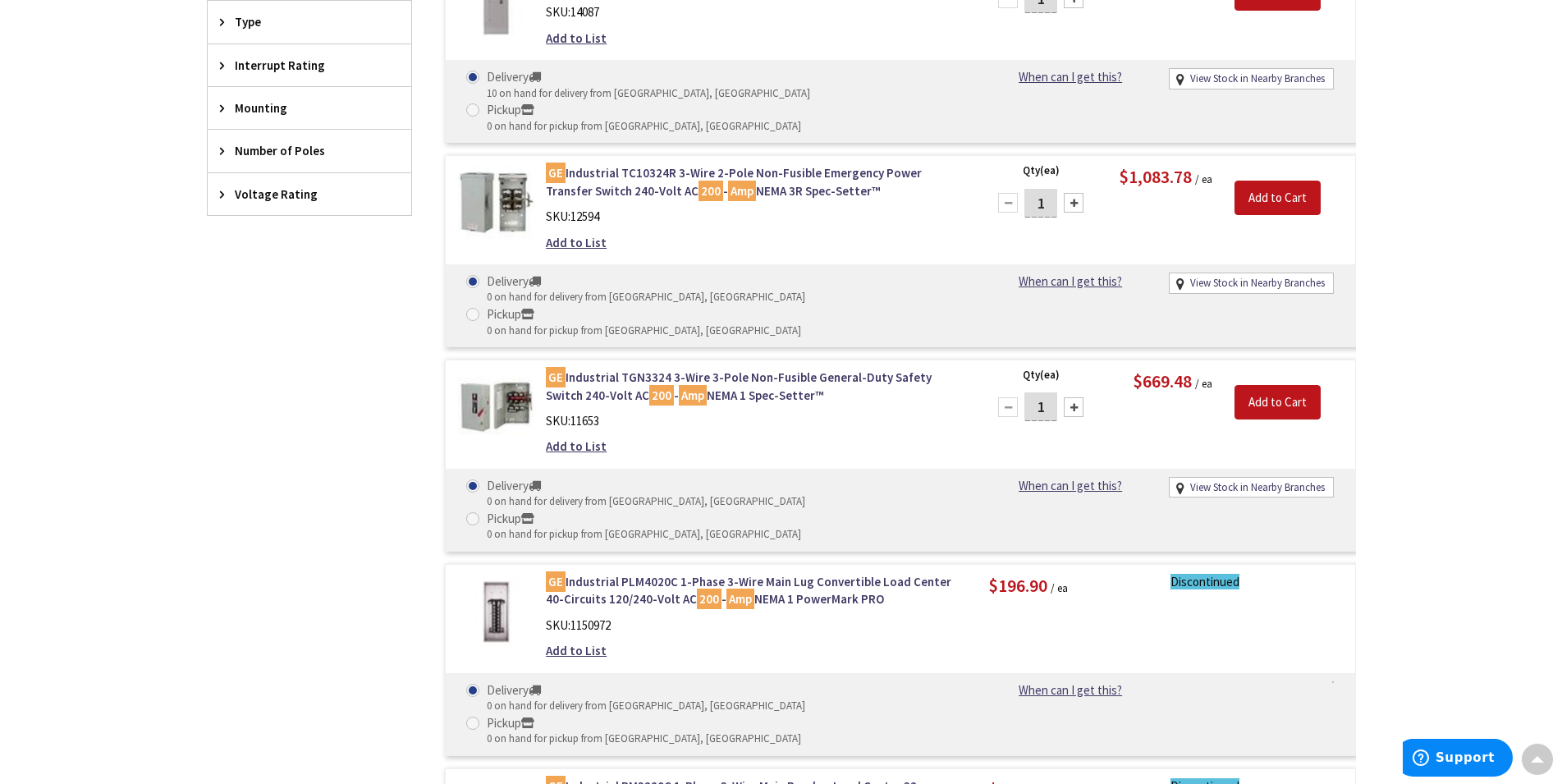
scroll to position [669, 0]
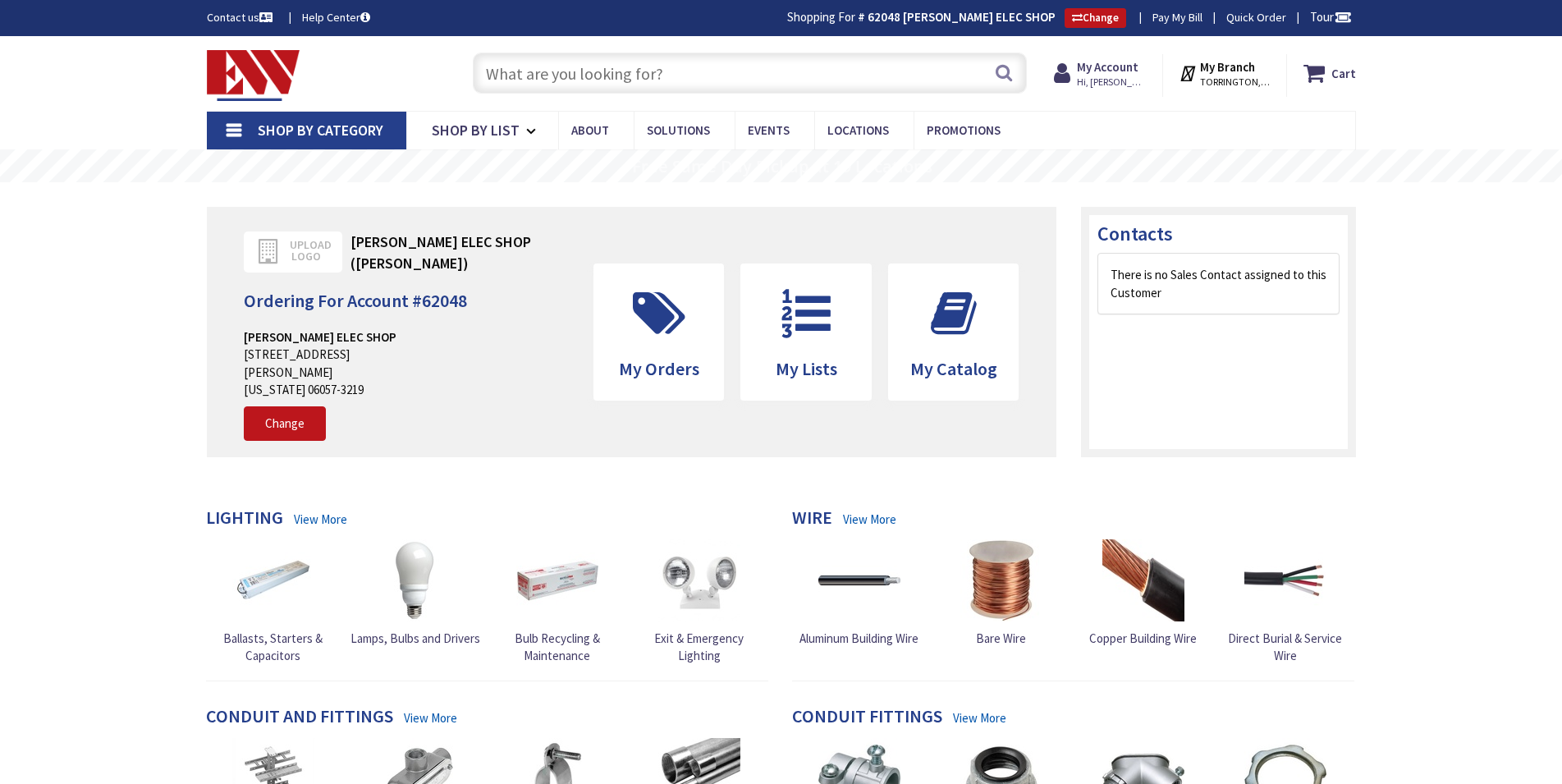
click at [719, 74] on input "text" at bounding box center [750, 73] width 554 height 41
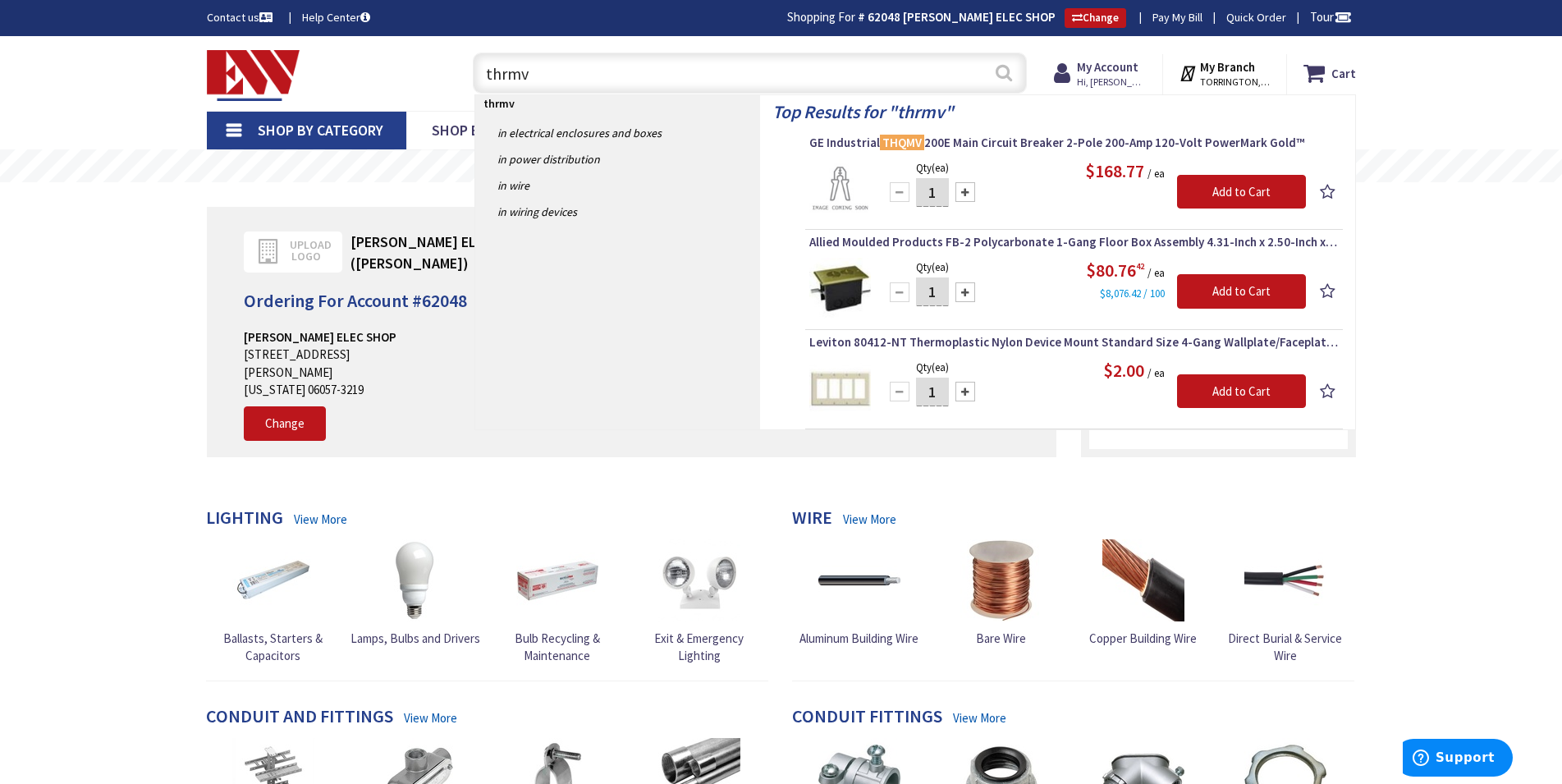
type input "thrmv"
click at [999, 73] on button "Search" at bounding box center [1004, 73] width 22 height 37
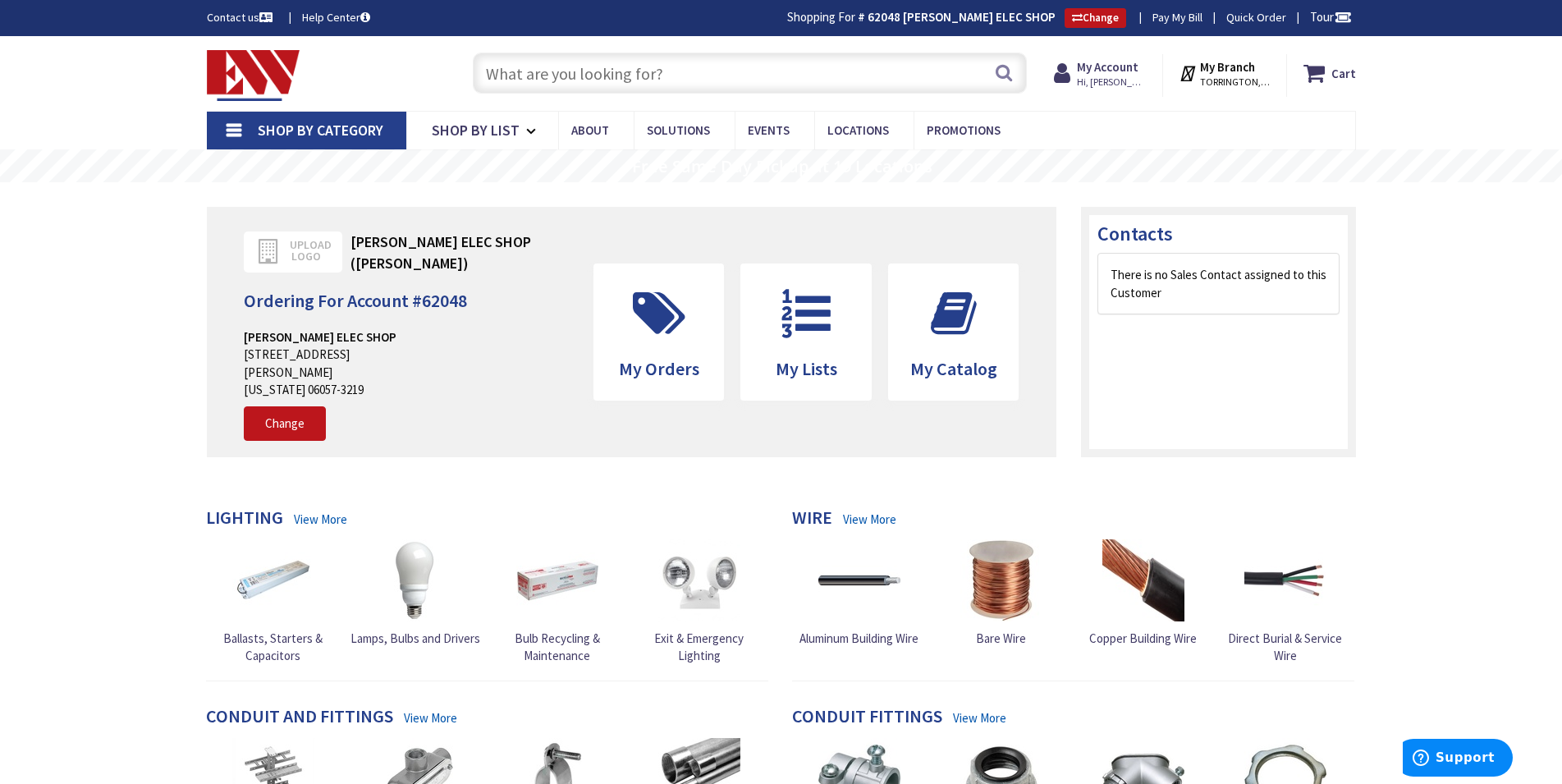
click at [694, 78] on input "text" at bounding box center [750, 73] width 554 height 41
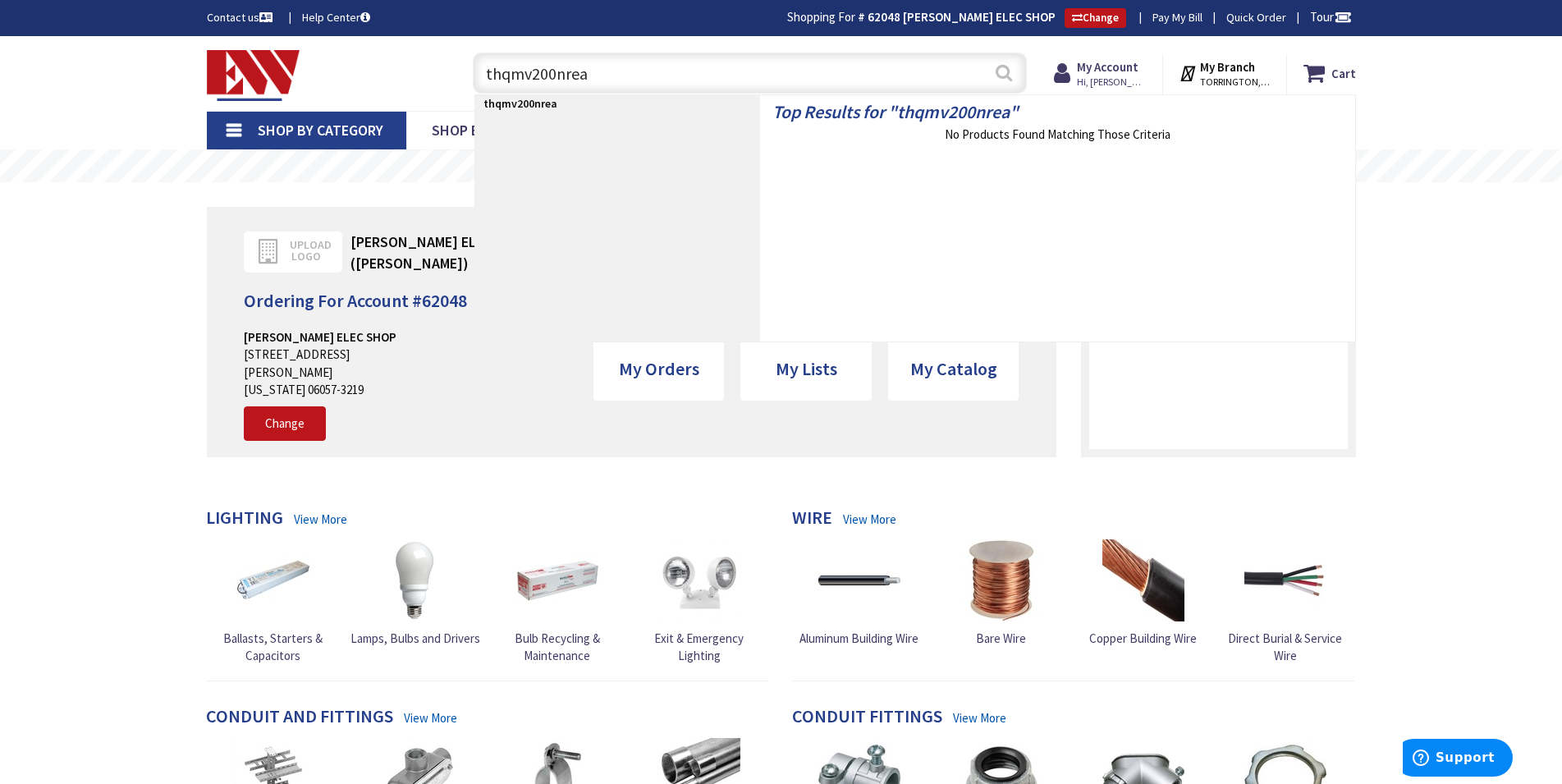
type input "thqmv200nrea"
click at [998, 74] on button "Search" at bounding box center [1004, 73] width 22 height 37
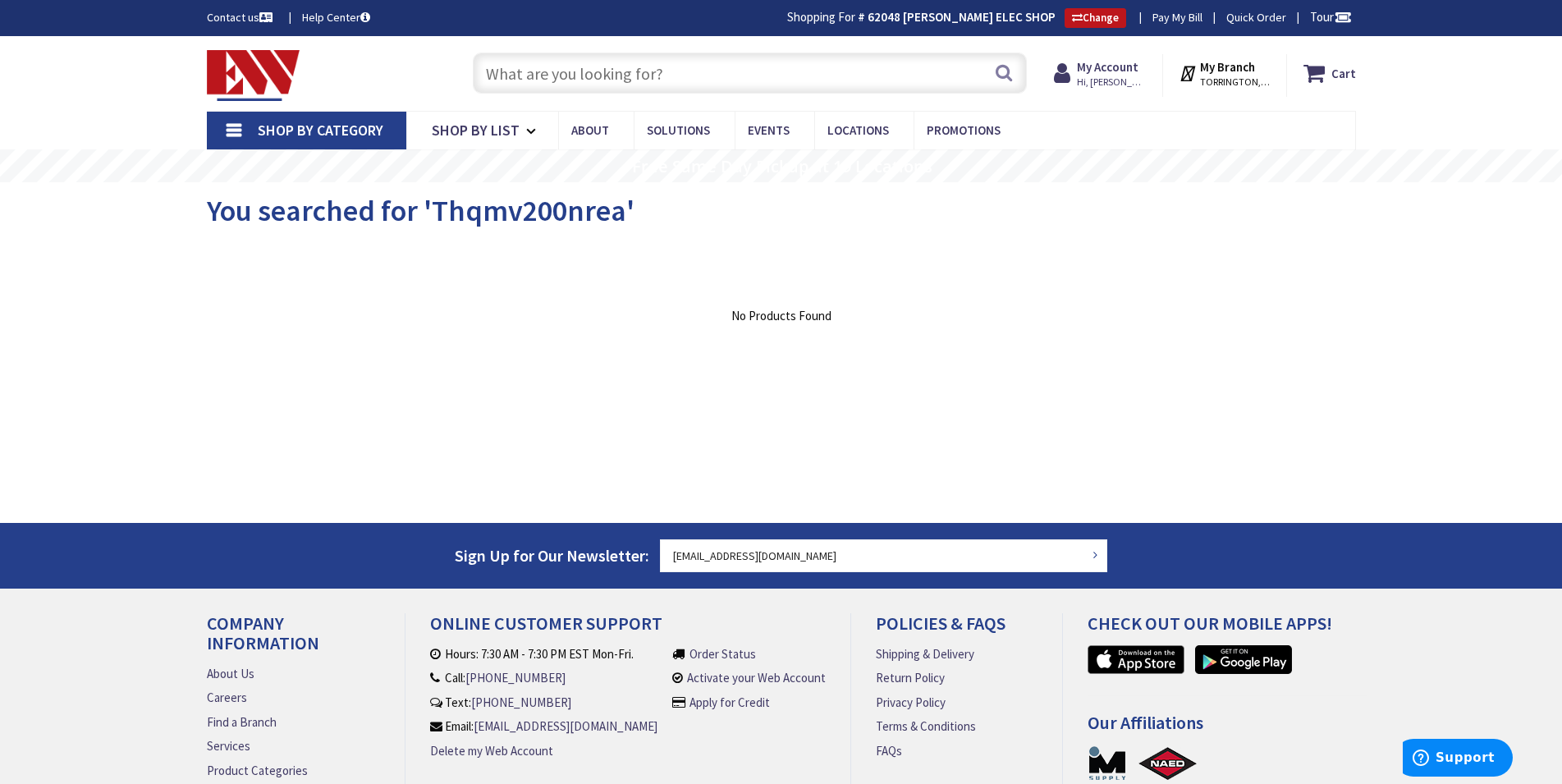
click at [513, 76] on input "text" at bounding box center [750, 73] width 554 height 41
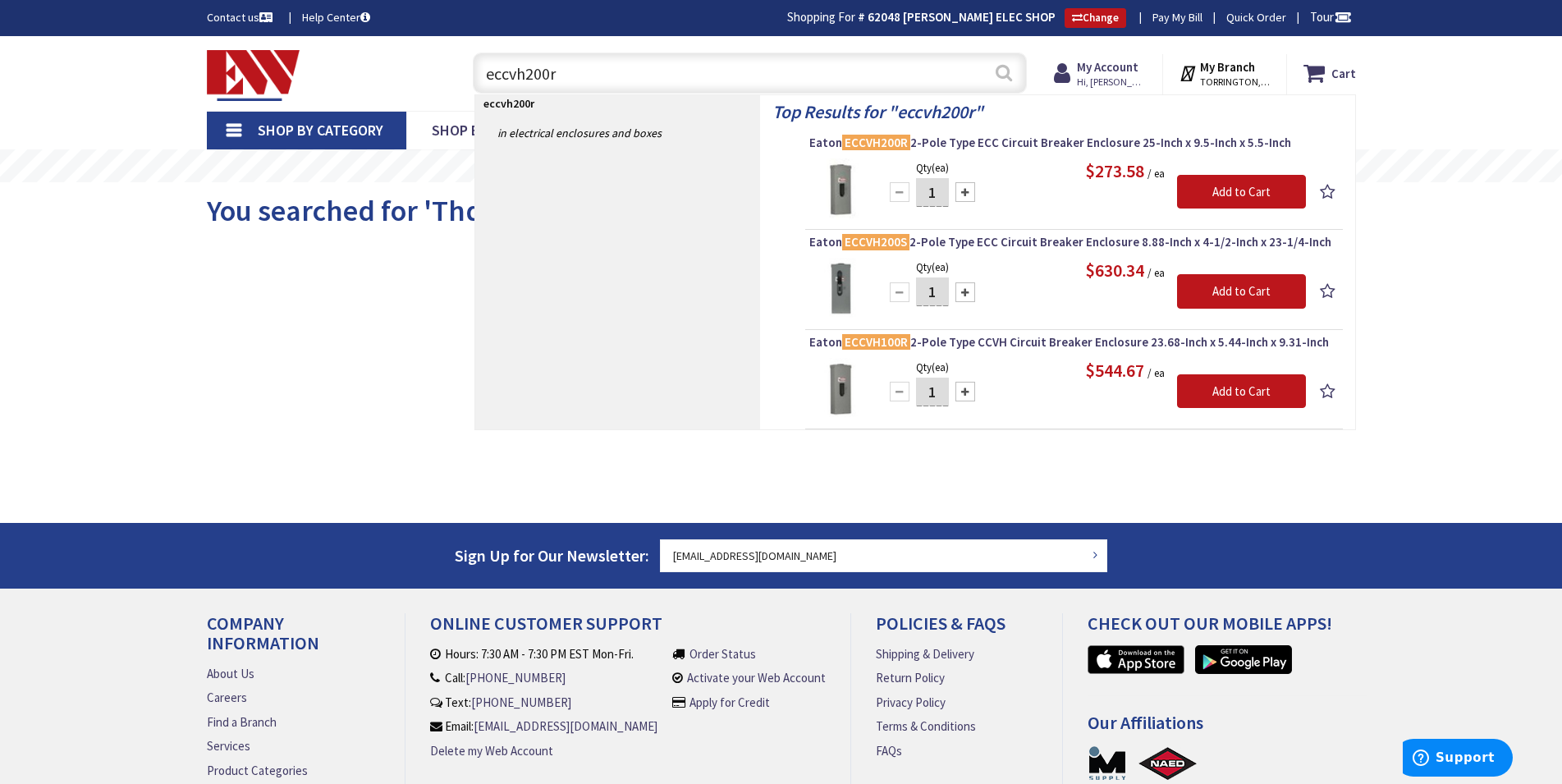
type input "eccvh200r"
click at [1003, 77] on button "Search" at bounding box center [1004, 73] width 22 height 37
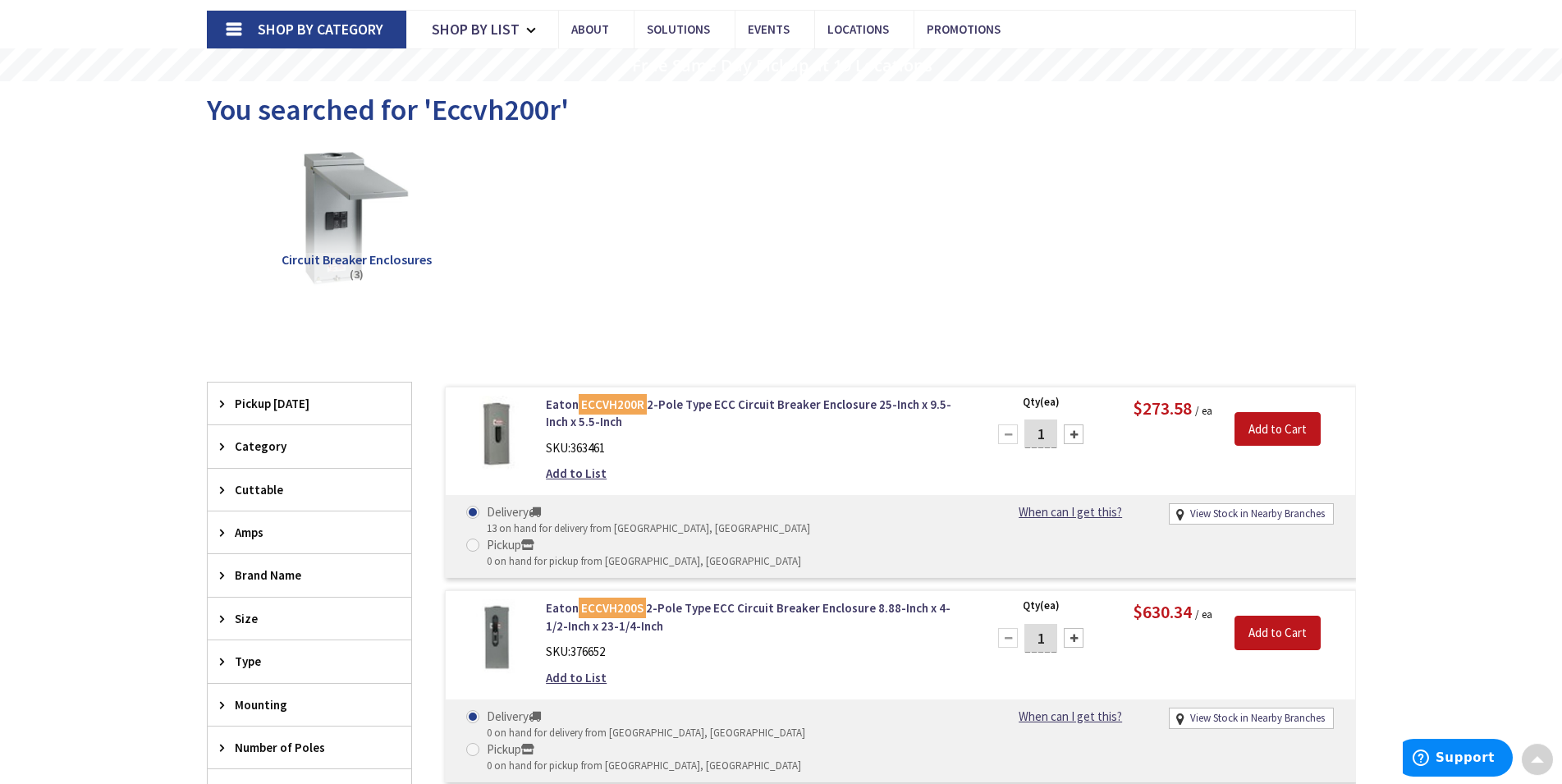
scroll to position [3, 0]
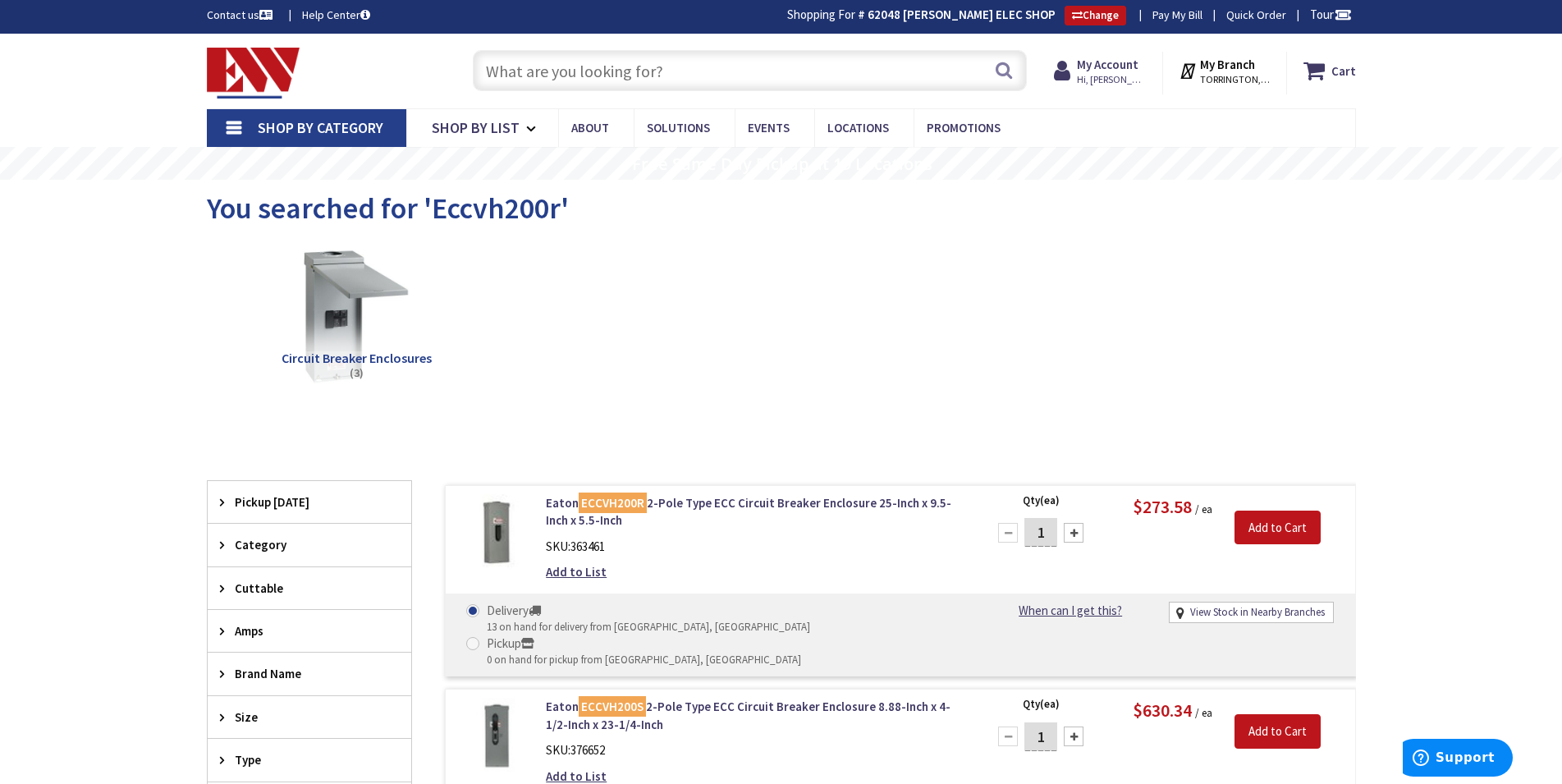
click at [504, 530] on img at bounding box center [496, 532] width 76 height 76
